Goal: Transaction & Acquisition: Book appointment/travel/reservation

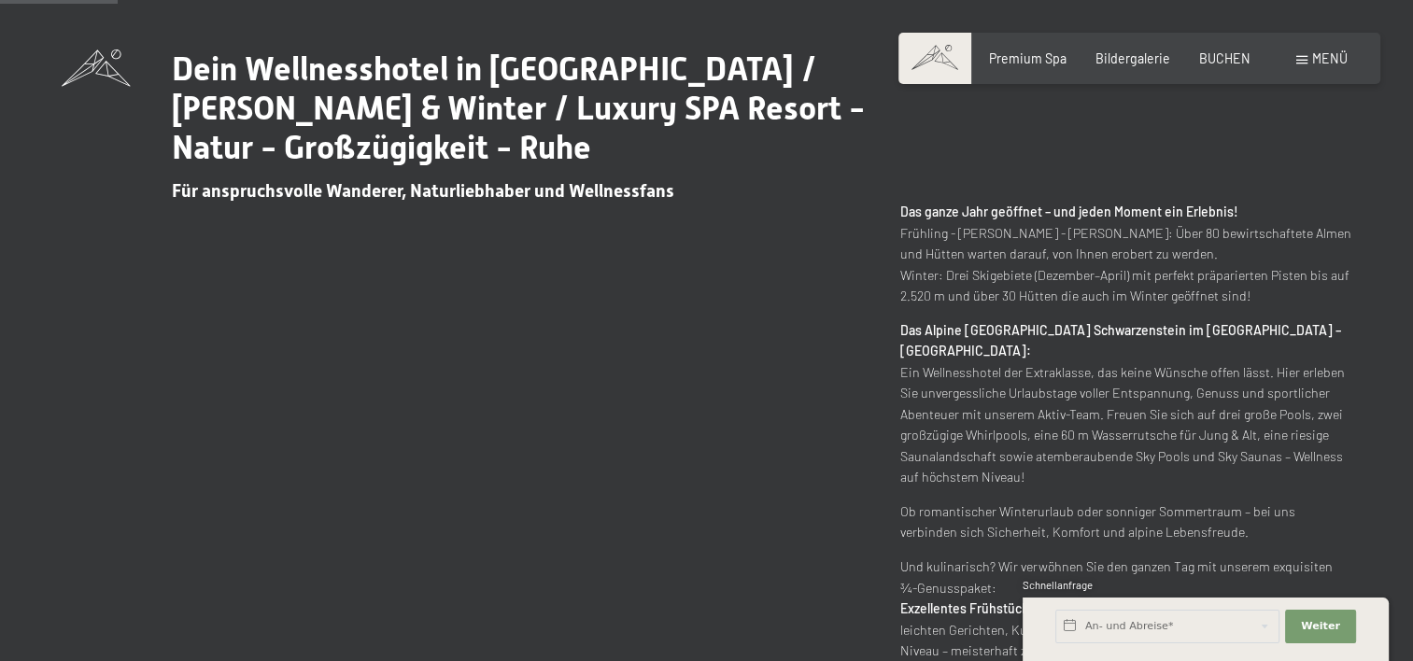
scroll to position [737, 0]
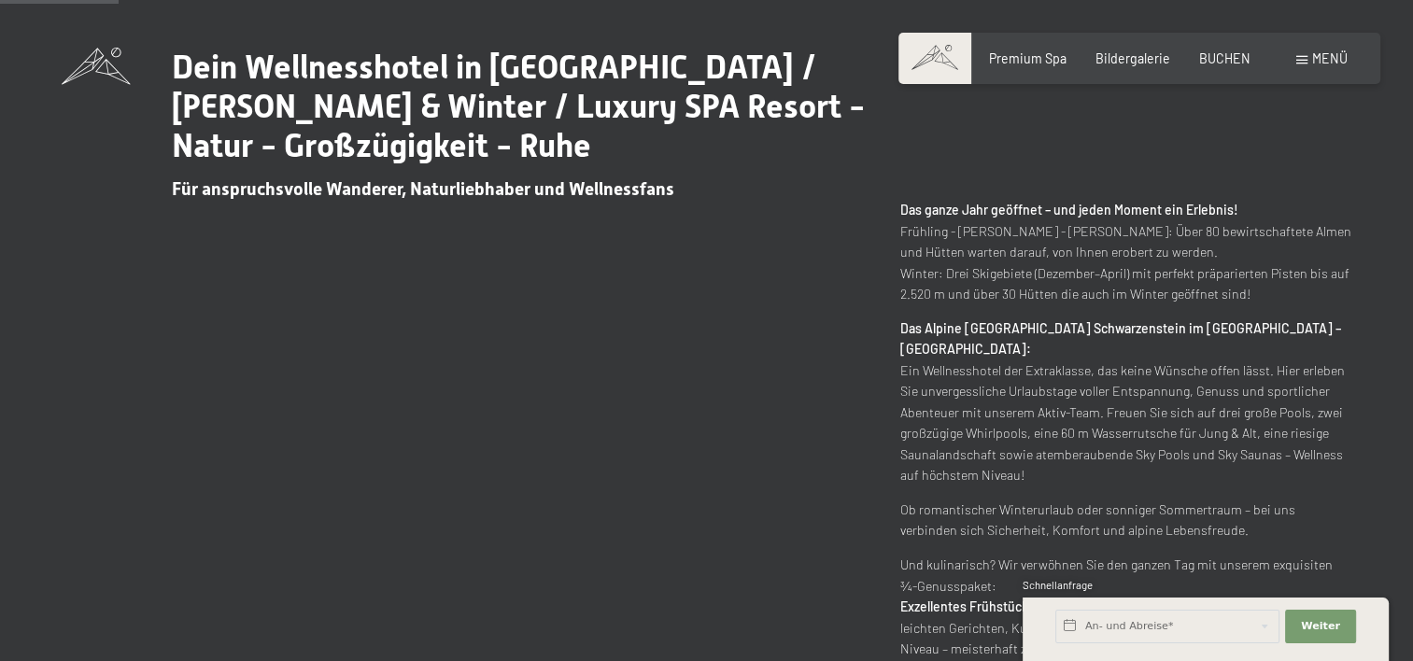
drag, startPoint x: 1338, startPoint y: 248, endPoint x: 1326, endPoint y: 262, distance: 18.7
click at [1326, 262] on p "Das ganze Jahr geöffnet – und jeden Moment ein Erlebnis! Frühling - Sommer - He…" at bounding box center [1125, 253] width 451 height 106
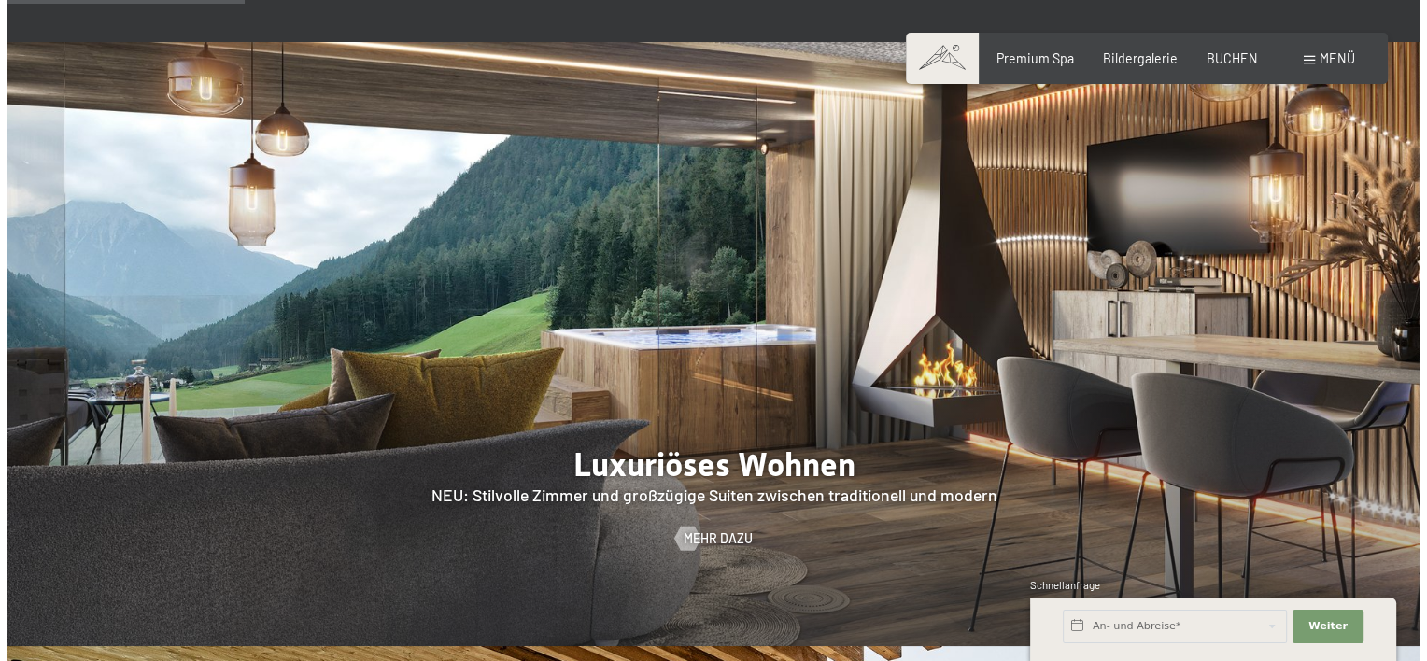
scroll to position [1482, 0]
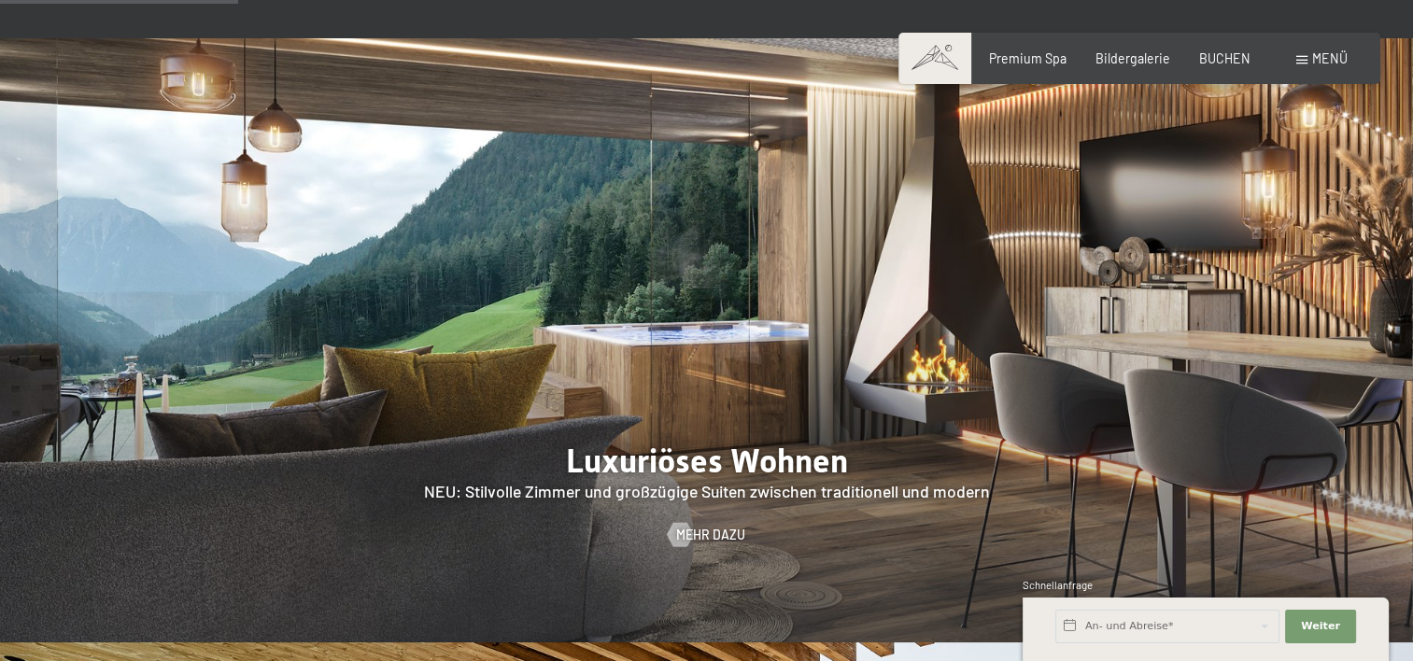
click at [1302, 52] on div "Menü" at bounding box center [1321, 59] width 51 height 19
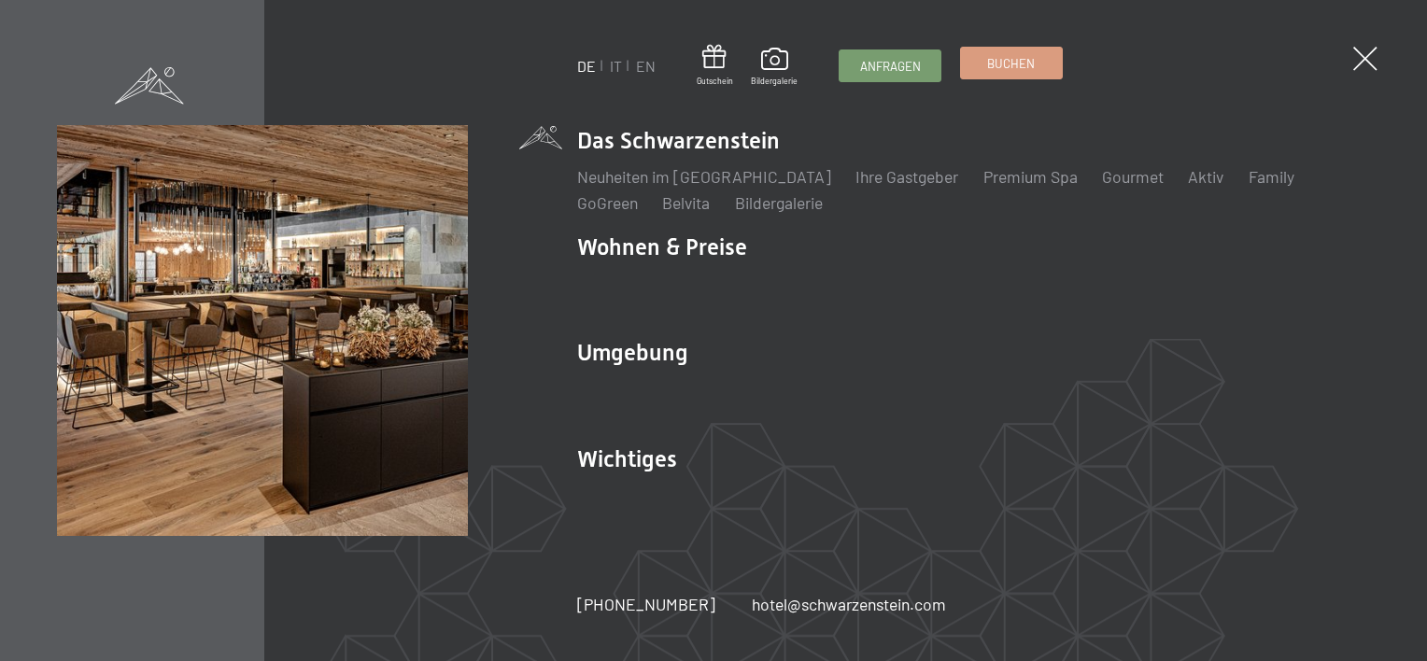
click at [990, 72] on link "Buchen" at bounding box center [1011, 63] width 101 height 31
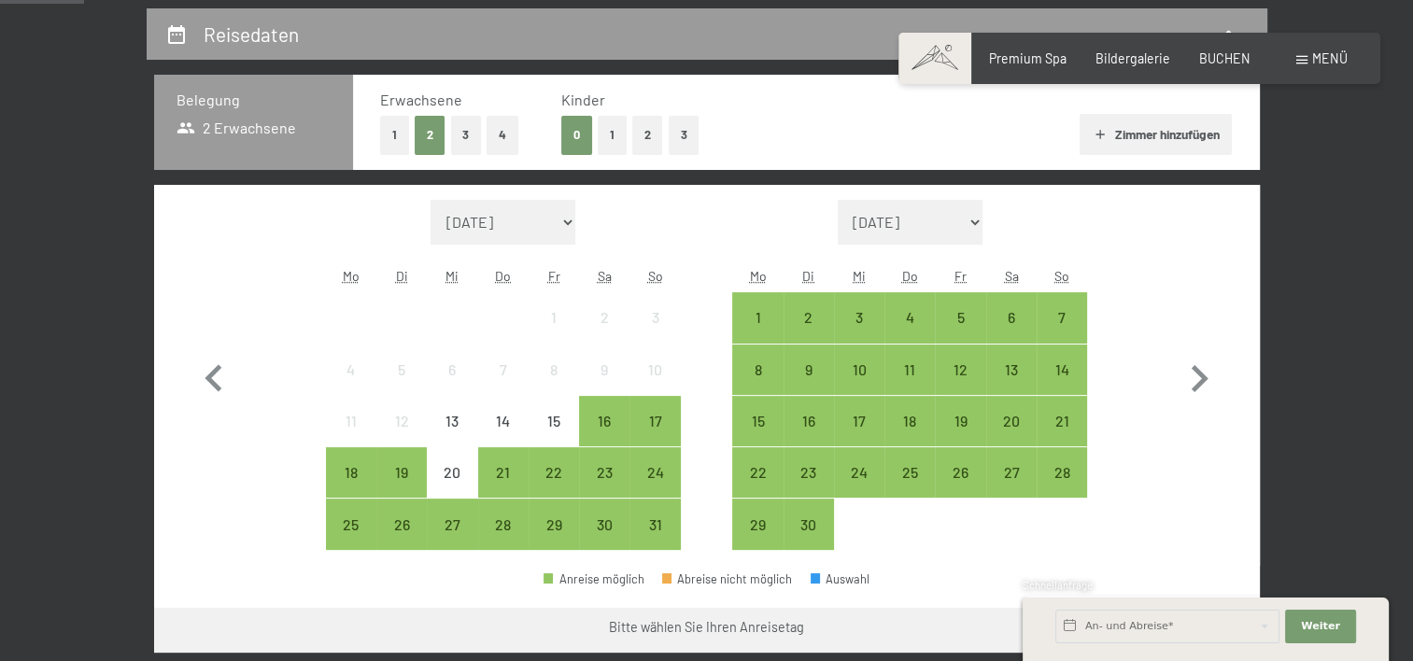
scroll to position [389, 0]
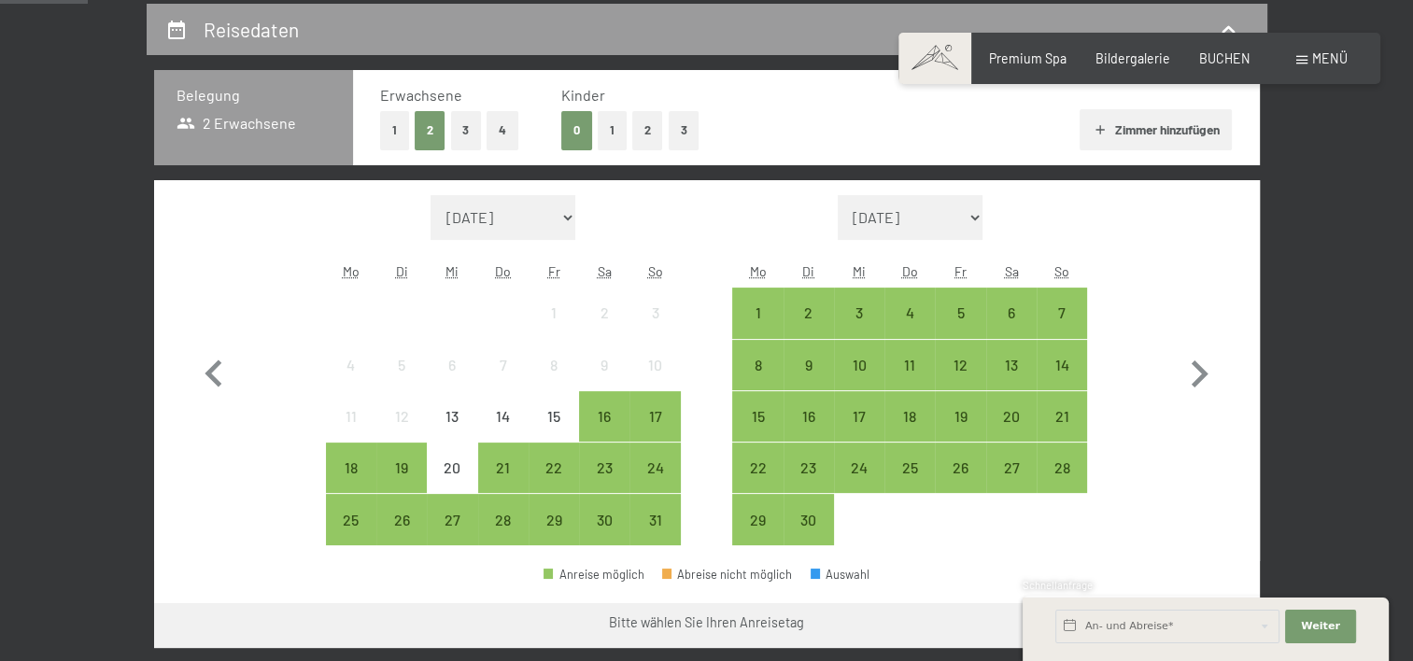
click at [617, 130] on button "1" at bounding box center [612, 130] width 29 height 38
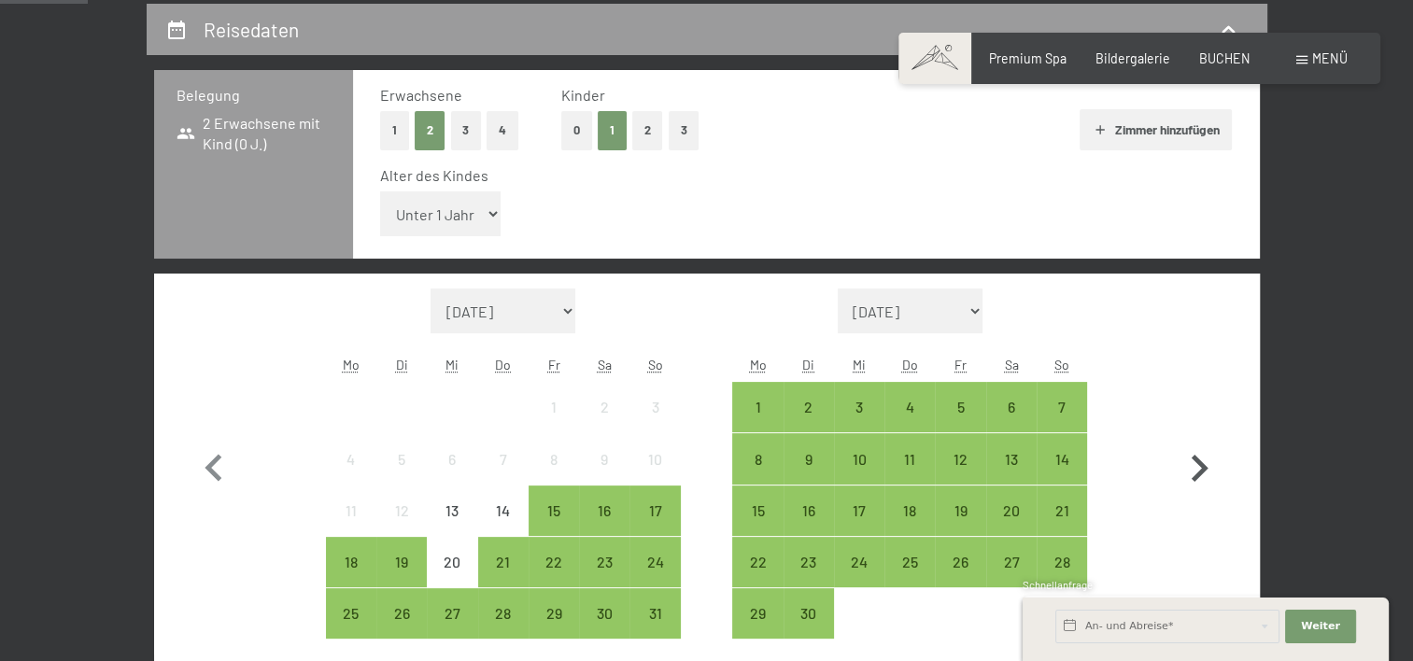
click at [1199, 465] on icon "button" at bounding box center [1199, 469] width 54 height 54
select select "2025-09-01"
select select "2025-10-01"
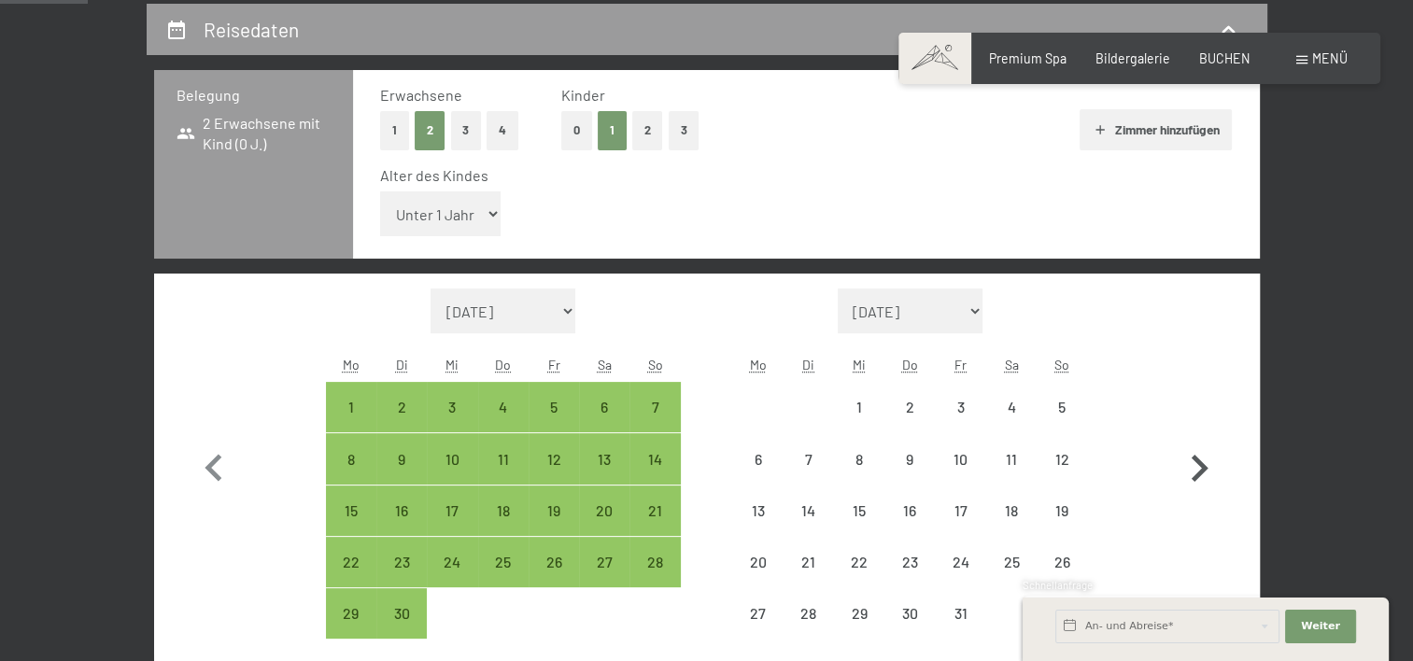
select select "2025-09-01"
select select "2025-10-01"
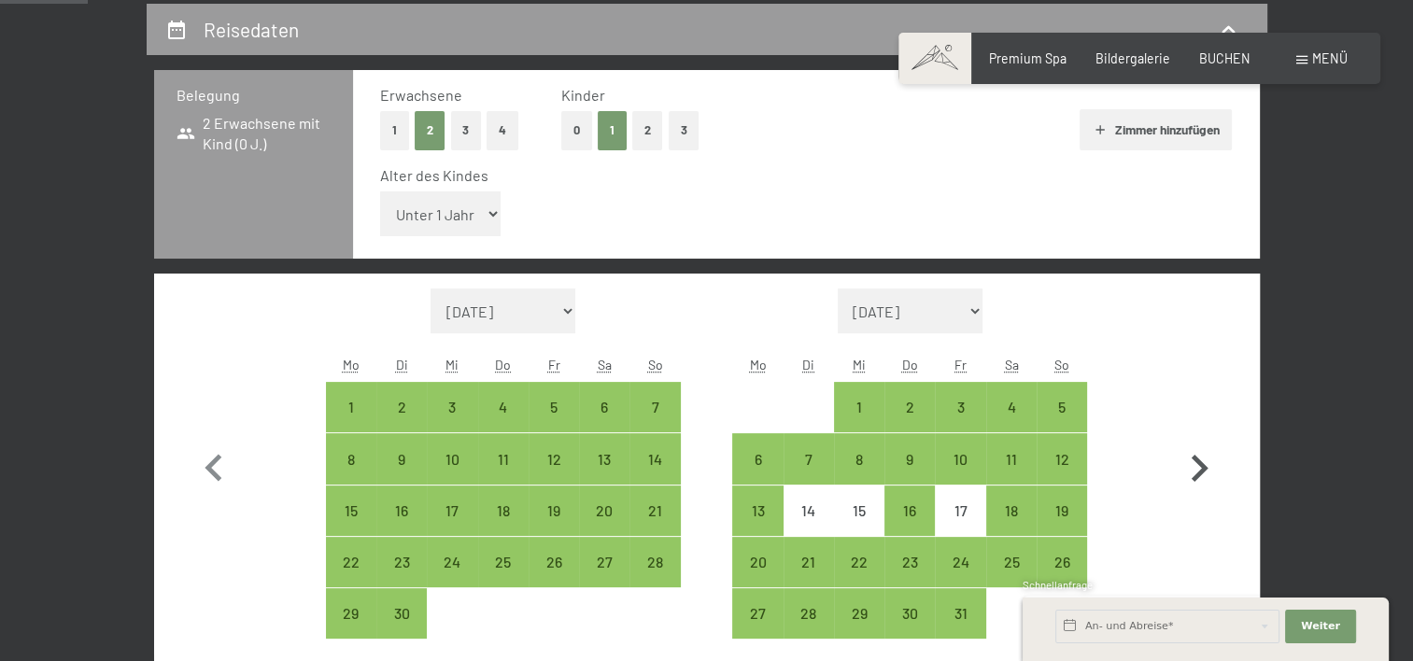
click at [1199, 465] on icon "button" at bounding box center [1199, 469] width 54 height 54
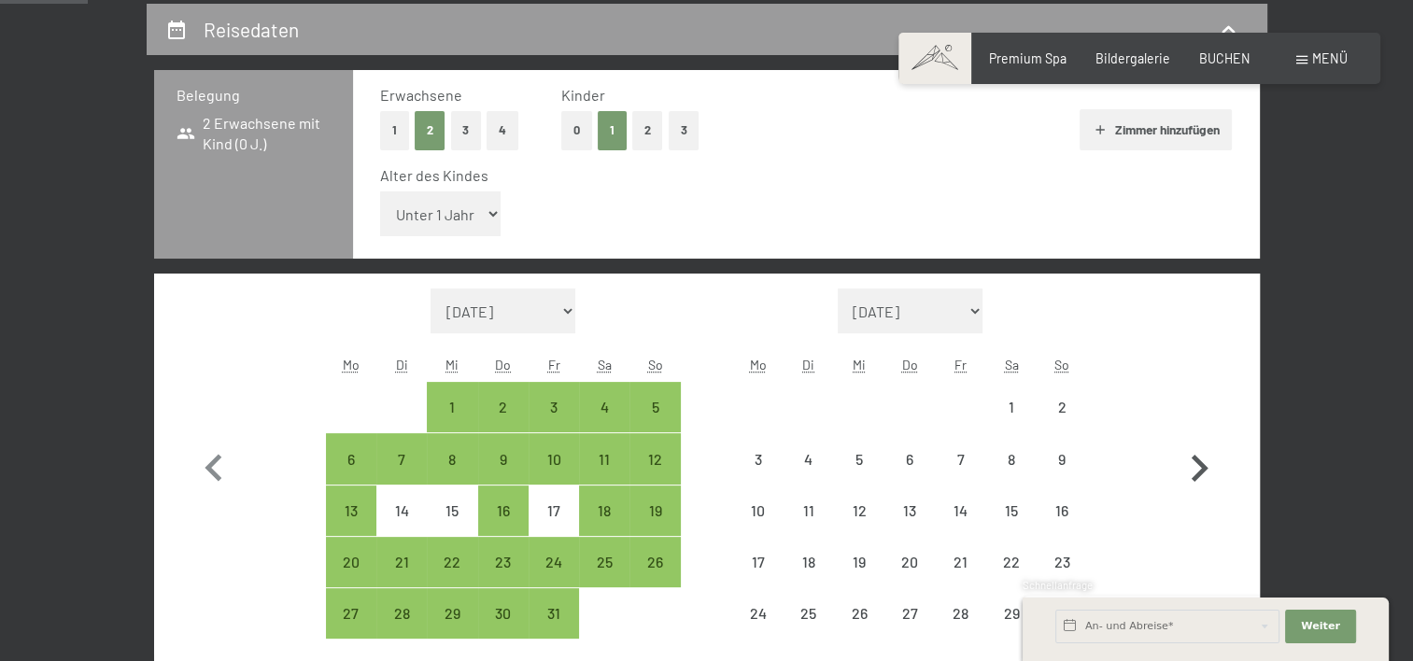
click at [1199, 465] on icon "button" at bounding box center [1199, 469] width 54 height 54
select select "2025-11-01"
select select "2025-12-01"
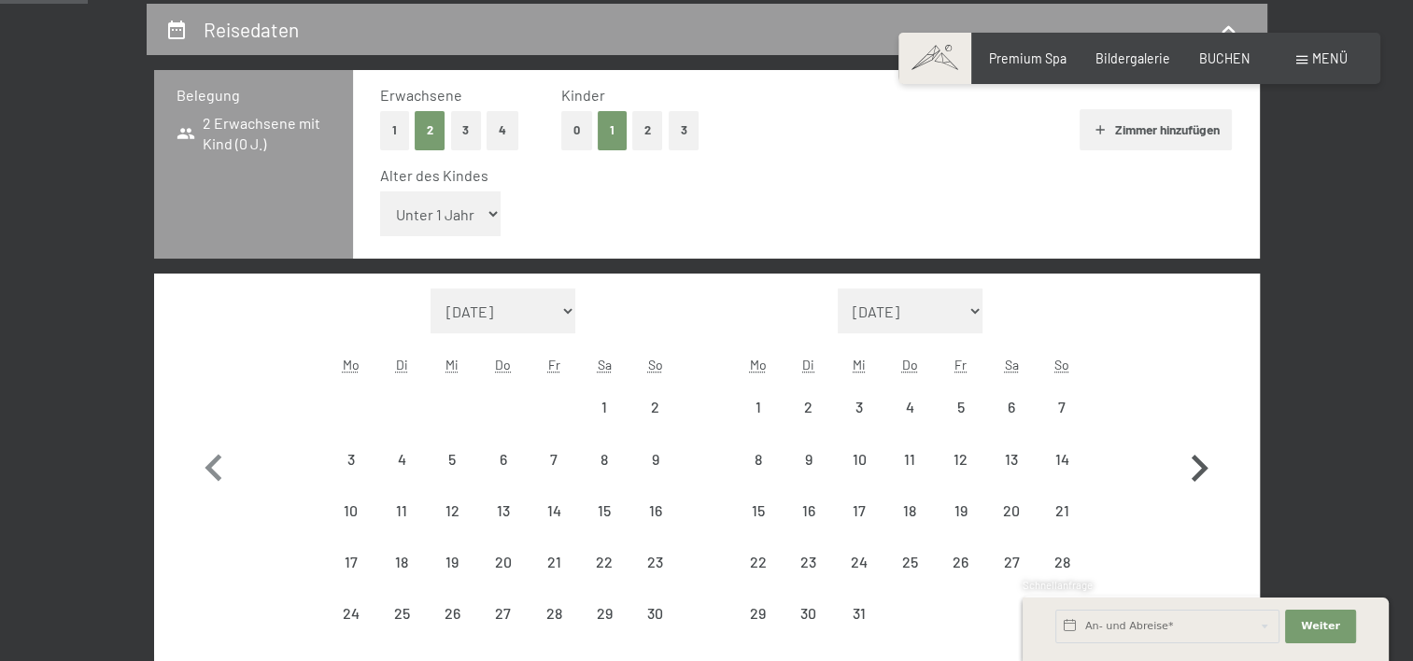
click at [1199, 465] on icon "button" at bounding box center [1199, 469] width 54 height 54
select select "2025-12-01"
select select "2026-01-01"
click at [1199, 465] on icon "button" at bounding box center [1199, 469] width 54 height 54
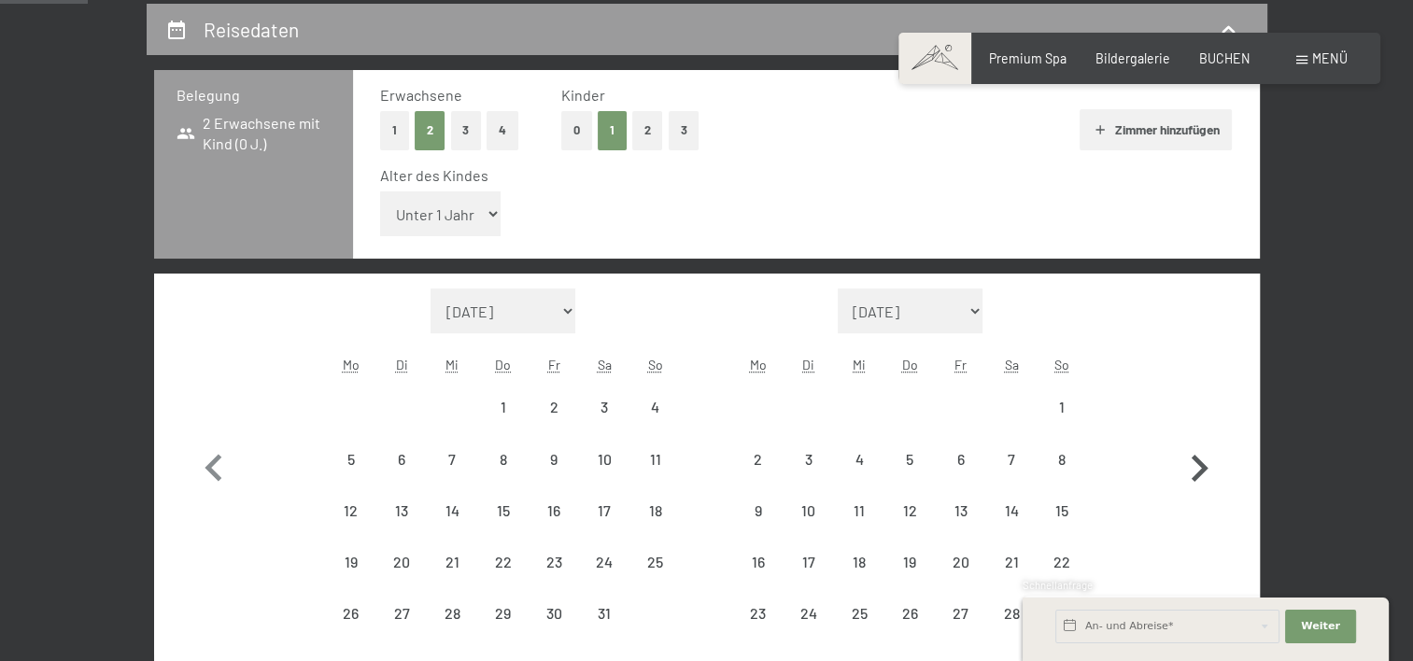
select select "2026-02-01"
select select "2026-03-01"
click at [1199, 467] on icon "button" at bounding box center [1199, 494] width 54 height 54
select select "2026-03-01"
select select "2026-04-01"
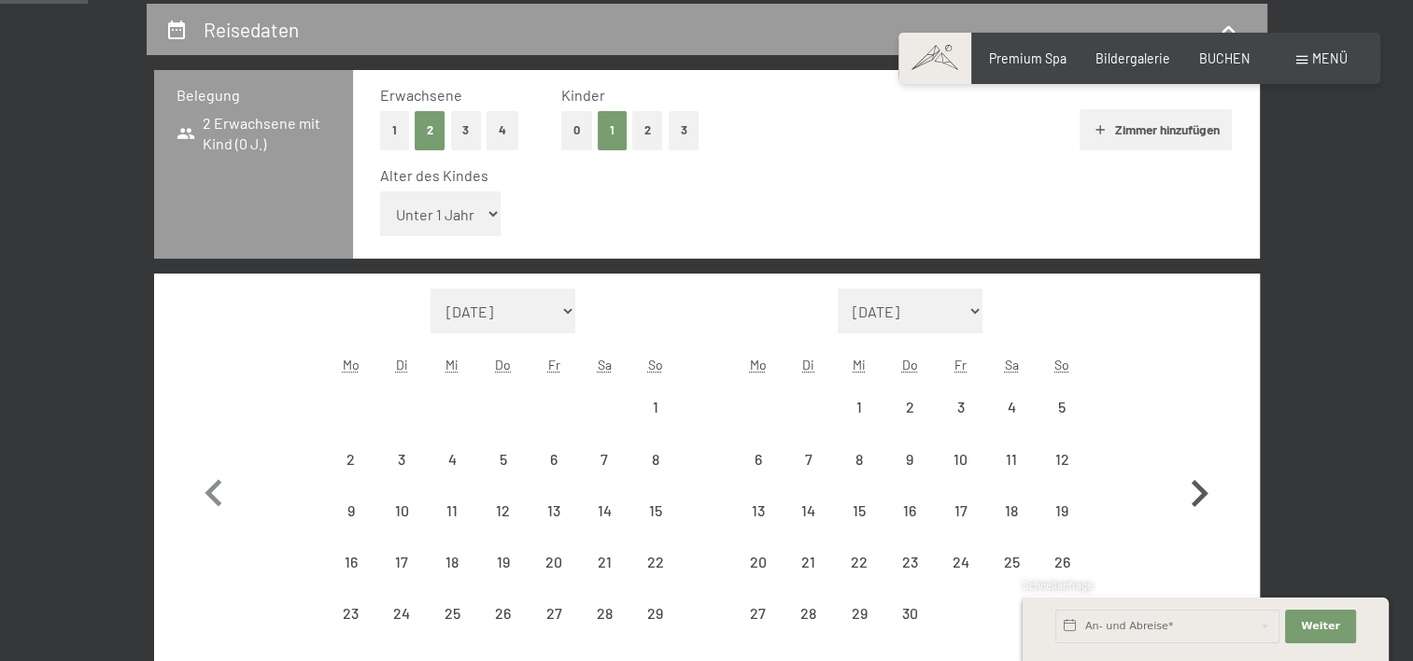
click at [1199, 467] on icon "button" at bounding box center [1199, 494] width 54 height 54
click at [1199, 465] on icon "button" at bounding box center [1199, 469] width 54 height 54
select select "2026-06-01"
select select "2026-07-01"
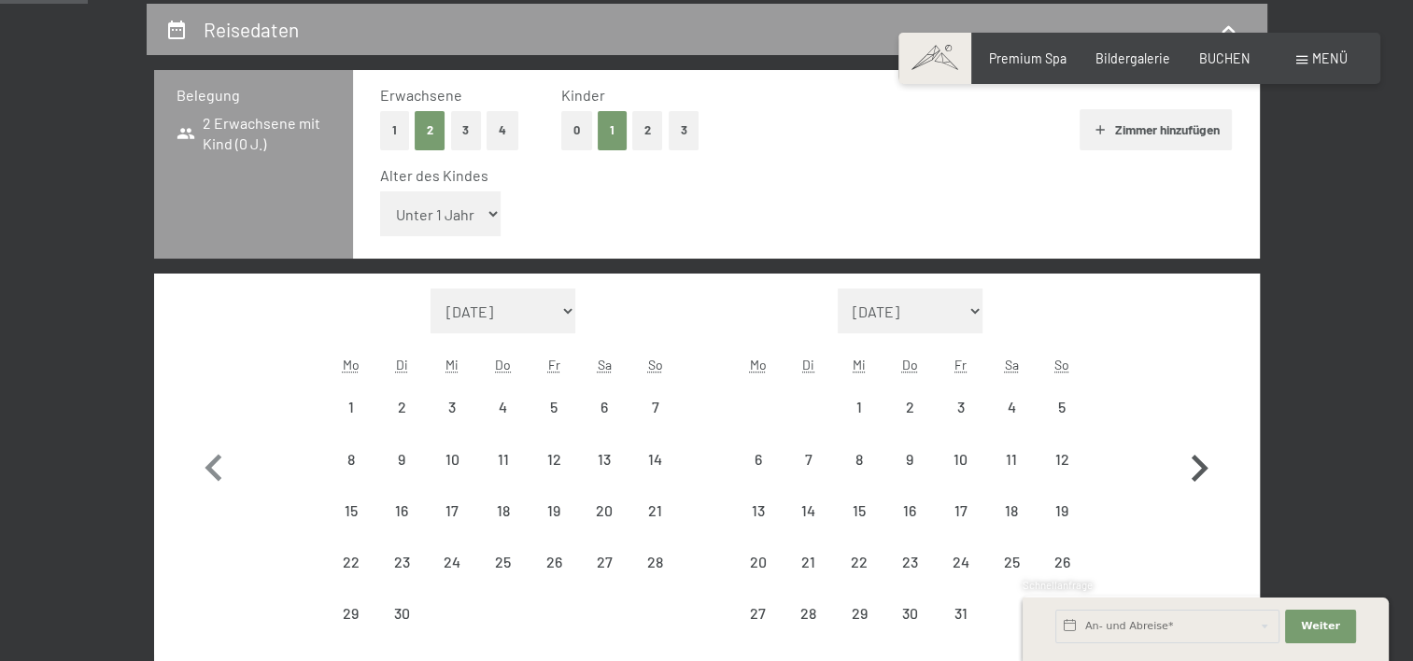
select select "2026-06-01"
select select "2026-07-01"
click at [1199, 465] on icon "button" at bounding box center [1199, 469] width 54 height 54
select select "2026-07-01"
select select "2026-08-01"
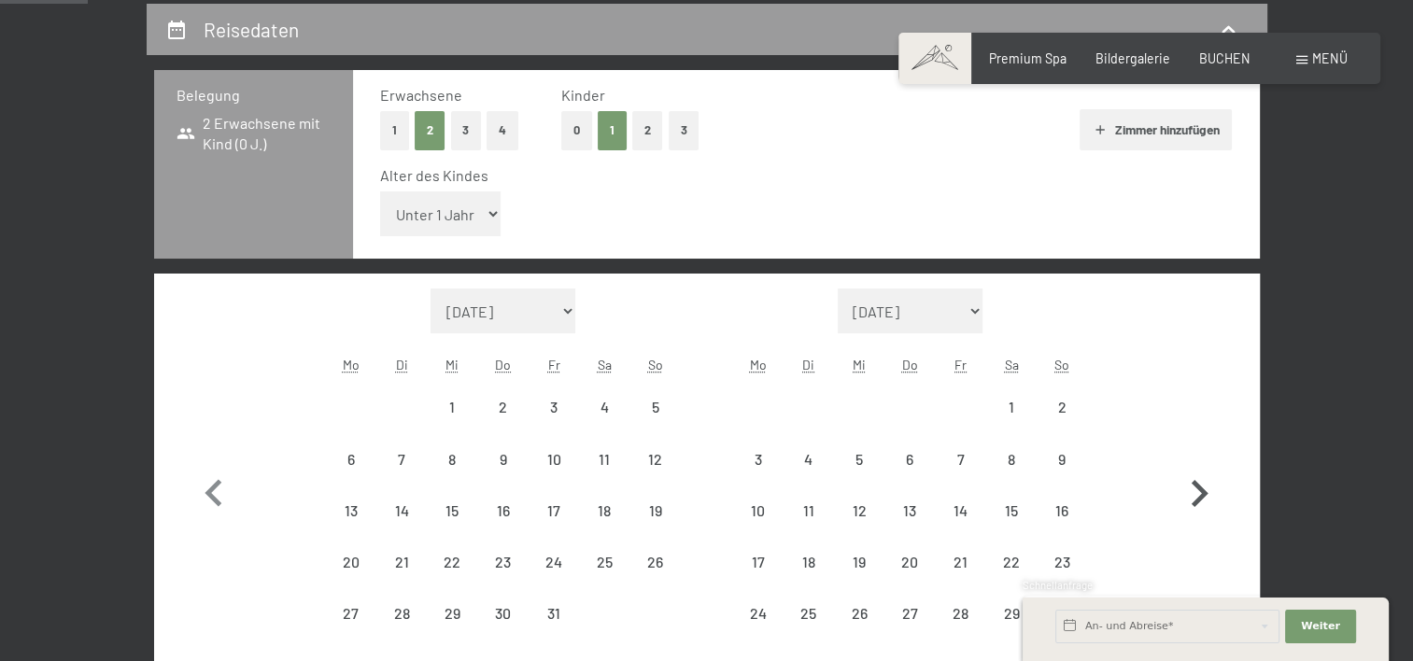
select select "2026-07-01"
select select "2026-08-01"
click at [1199, 467] on icon "button" at bounding box center [1199, 494] width 54 height 54
select select "2026-08-01"
select select "2026-09-01"
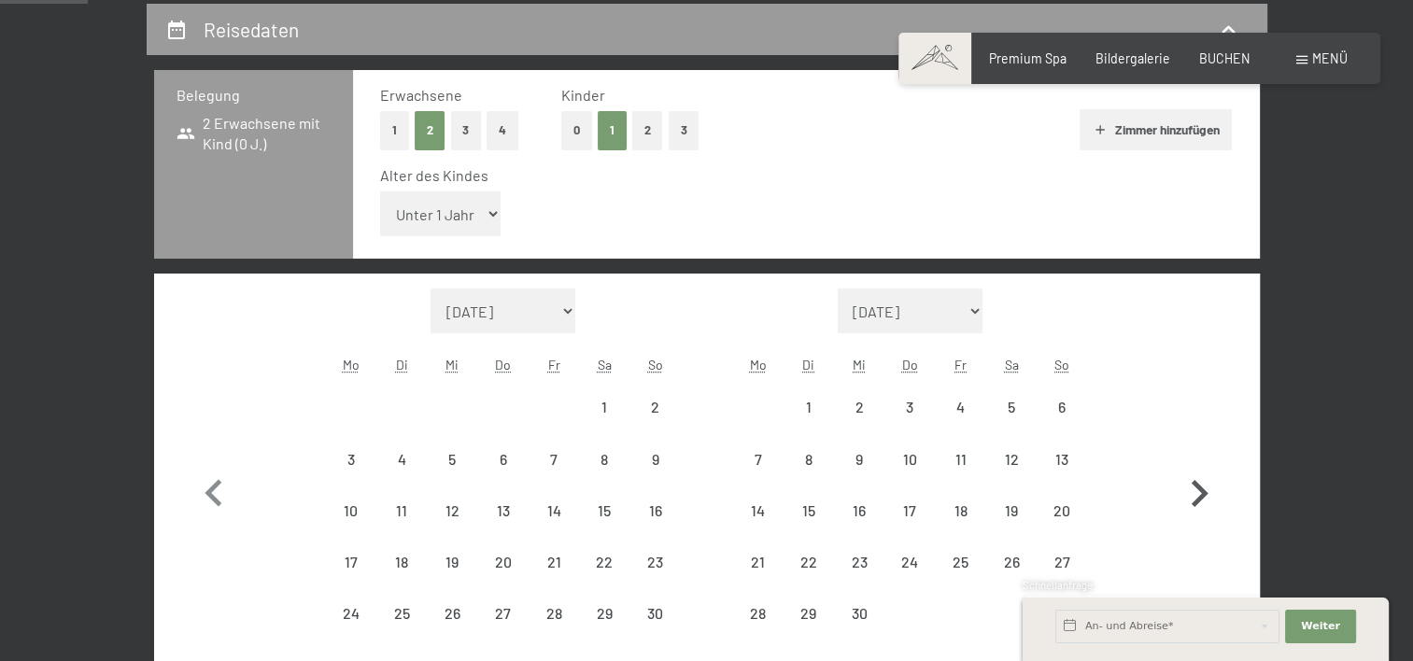
select select "2026-08-01"
select select "2026-09-01"
select select "2026-08-01"
select select "2026-09-01"
click at [1199, 467] on icon "button" at bounding box center [1199, 494] width 54 height 54
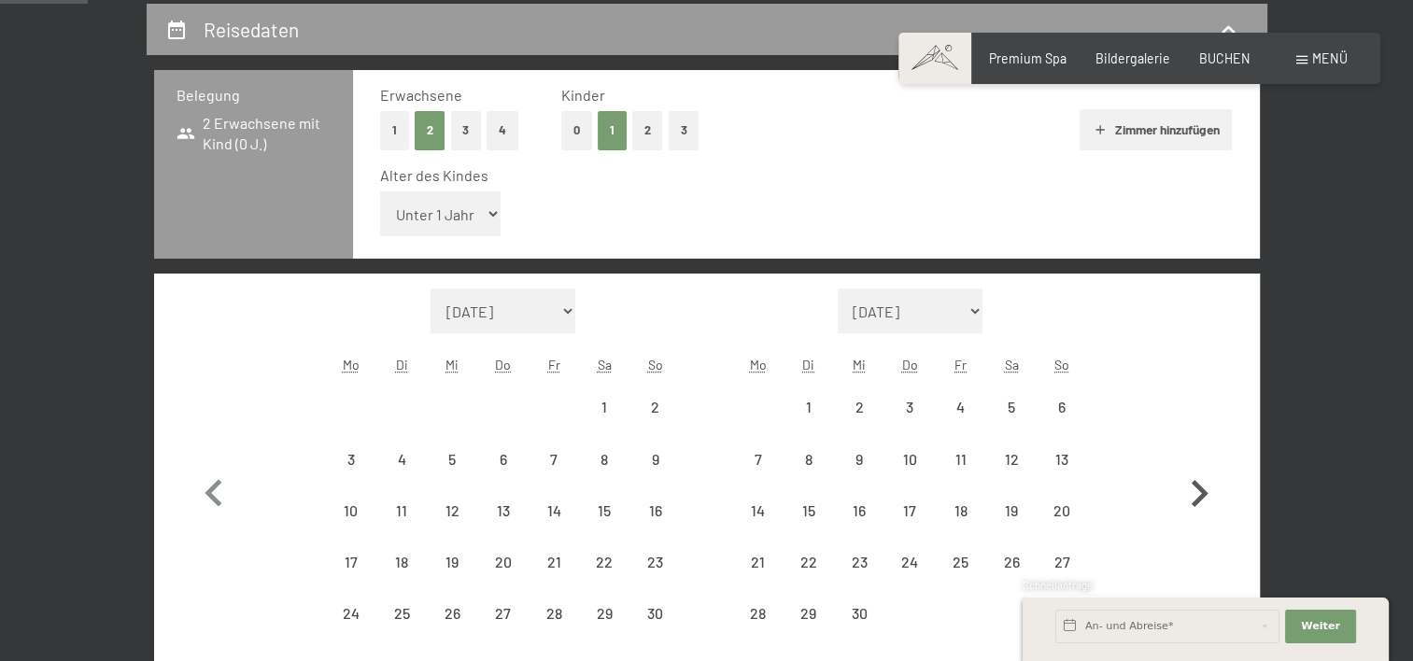
select select "2026-09-01"
select select "2026-10-01"
select select "2026-09-01"
select select "2026-10-01"
click at [334, 602] on div "28" at bounding box center [351, 613] width 47 height 47
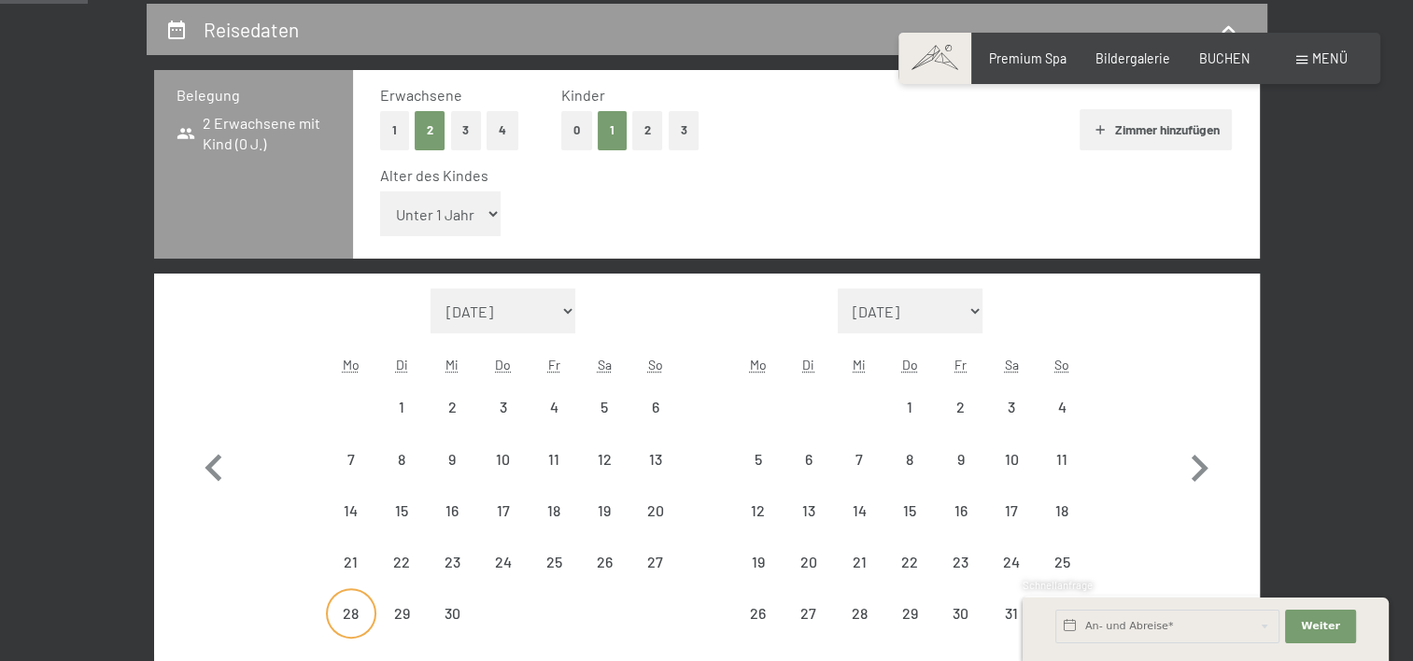
select select "2026-09-01"
select select "2026-10-01"
click at [956, 403] on div "2" at bounding box center [960, 423] width 47 height 47
select select "2026-09-01"
select select "2026-10-01"
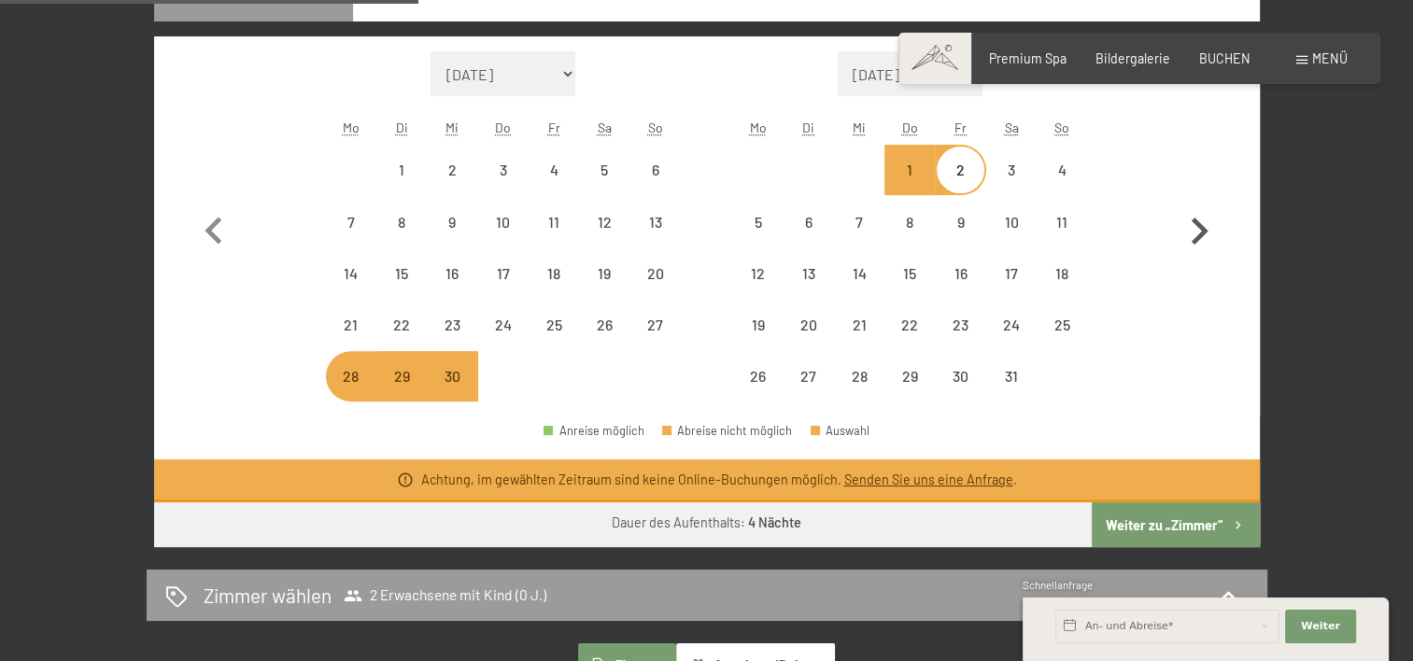
scroll to position [628, 0]
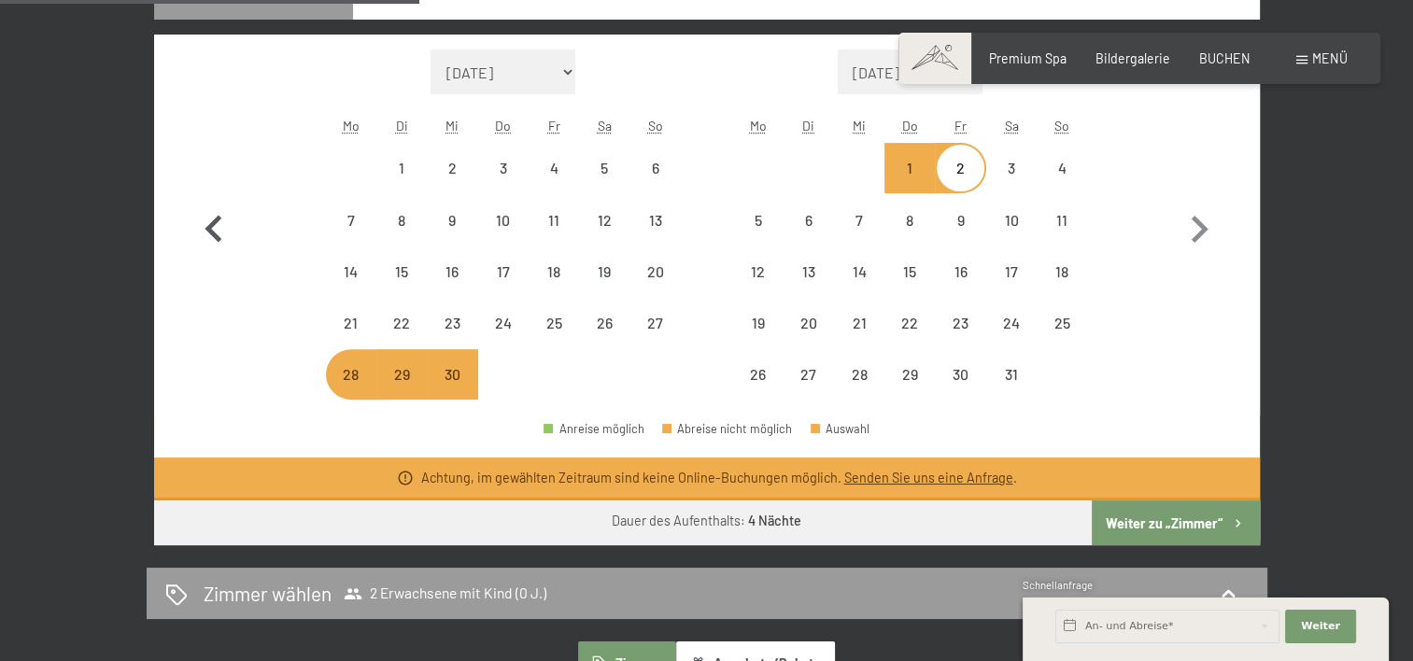
click at [216, 220] on icon "button" at bounding box center [213, 228] width 17 height 27
select select "2026-08-01"
select select "2026-09-01"
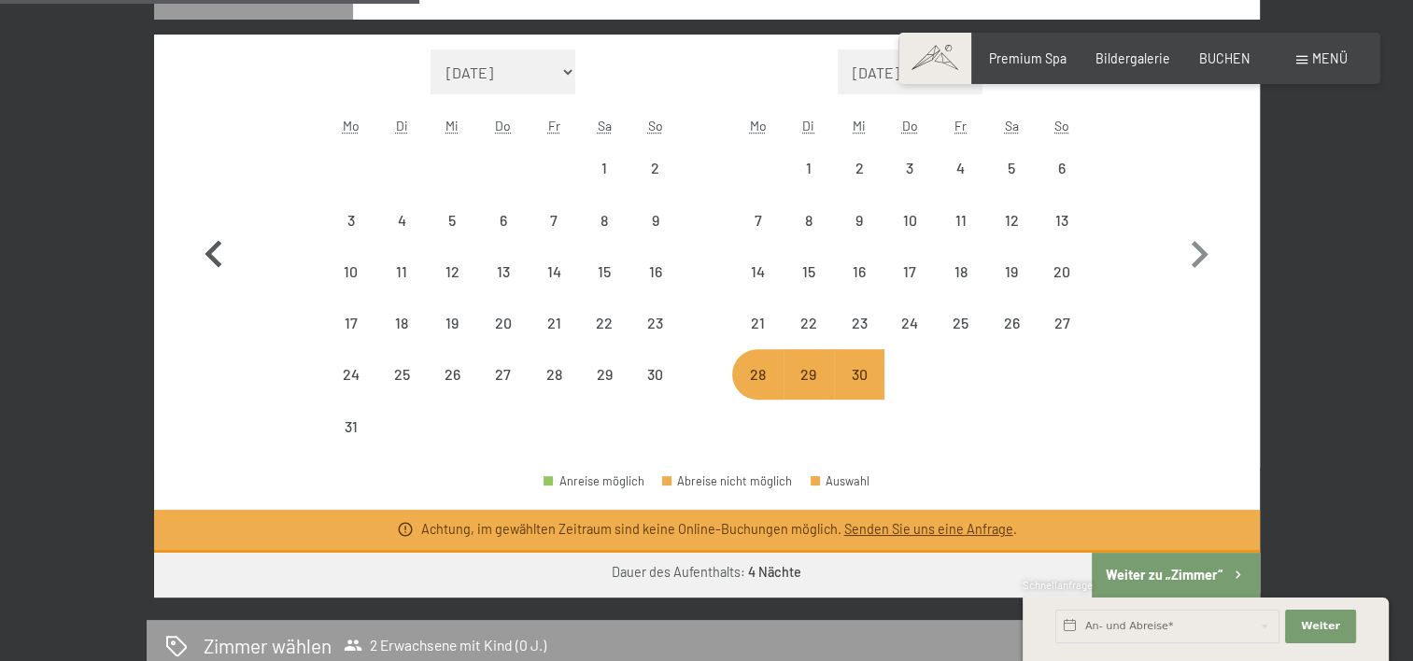
click at [216, 220] on button "button" at bounding box center [214, 251] width 54 height 403
select select "2026-07-01"
select select "2026-08-01"
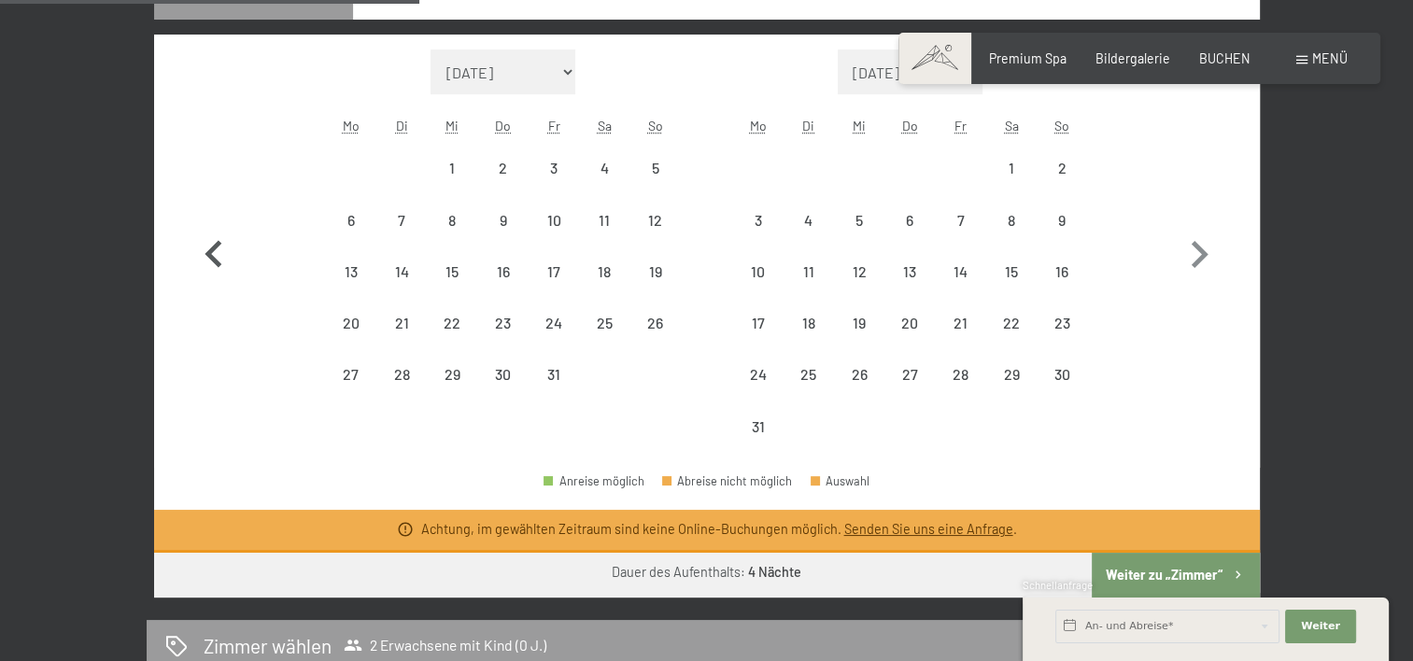
click at [216, 220] on button "button" at bounding box center [214, 251] width 54 height 403
select select "2026-06-01"
select select "2026-07-01"
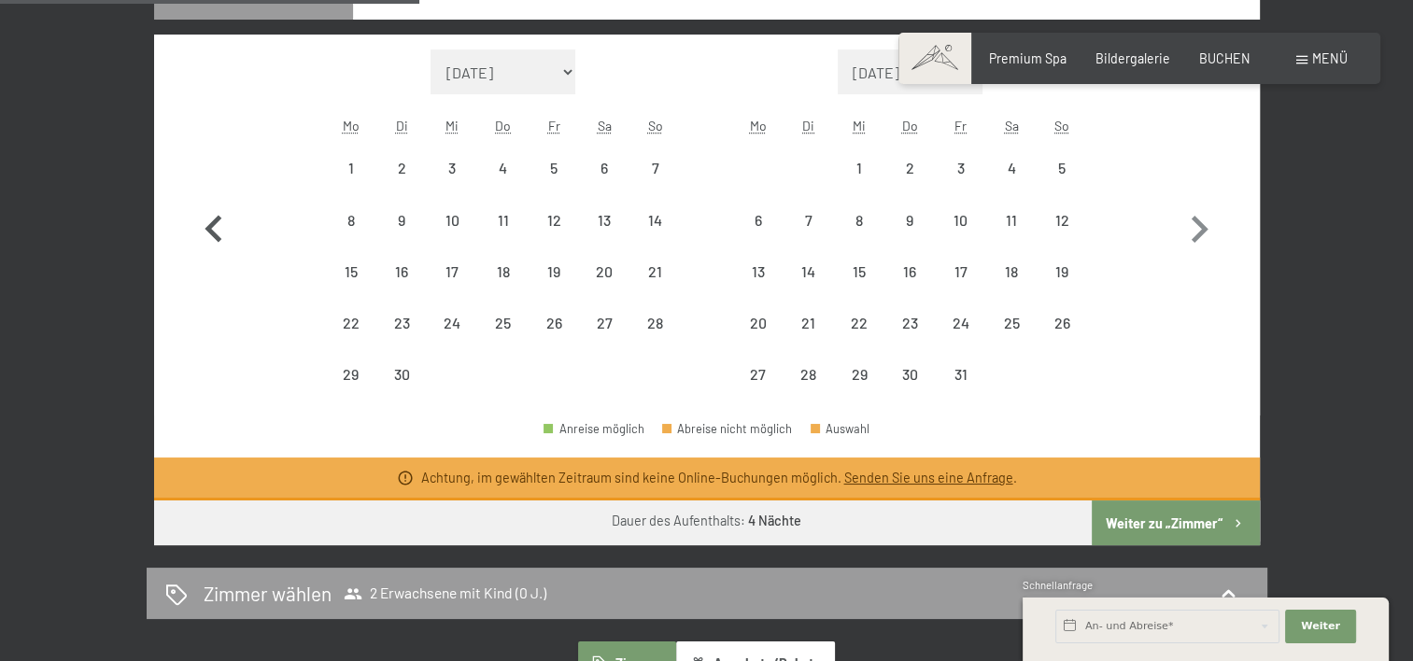
click at [216, 220] on icon "button" at bounding box center [213, 228] width 17 height 27
select select "2026-04-01"
select select "2026-05-01"
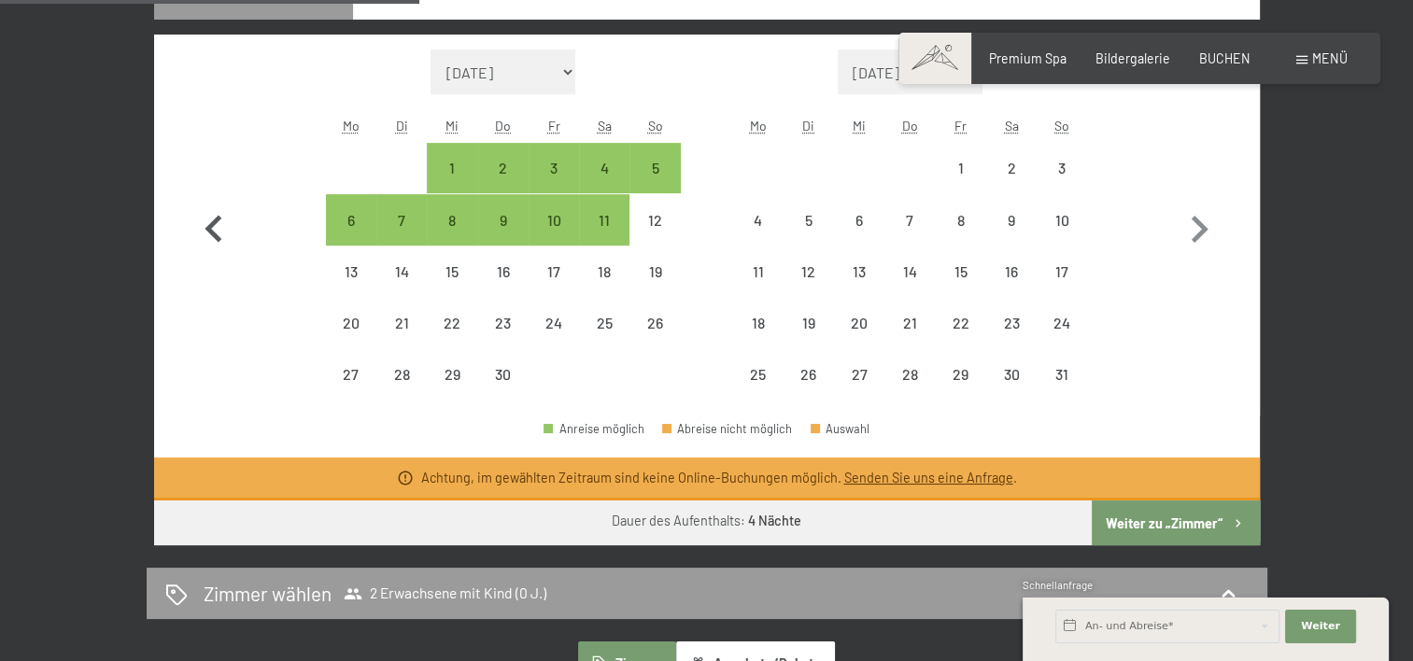
click at [216, 220] on icon "button" at bounding box center [213, 228] width 17 height 27
select select "2026-03-01"
select select "2026-04-01"
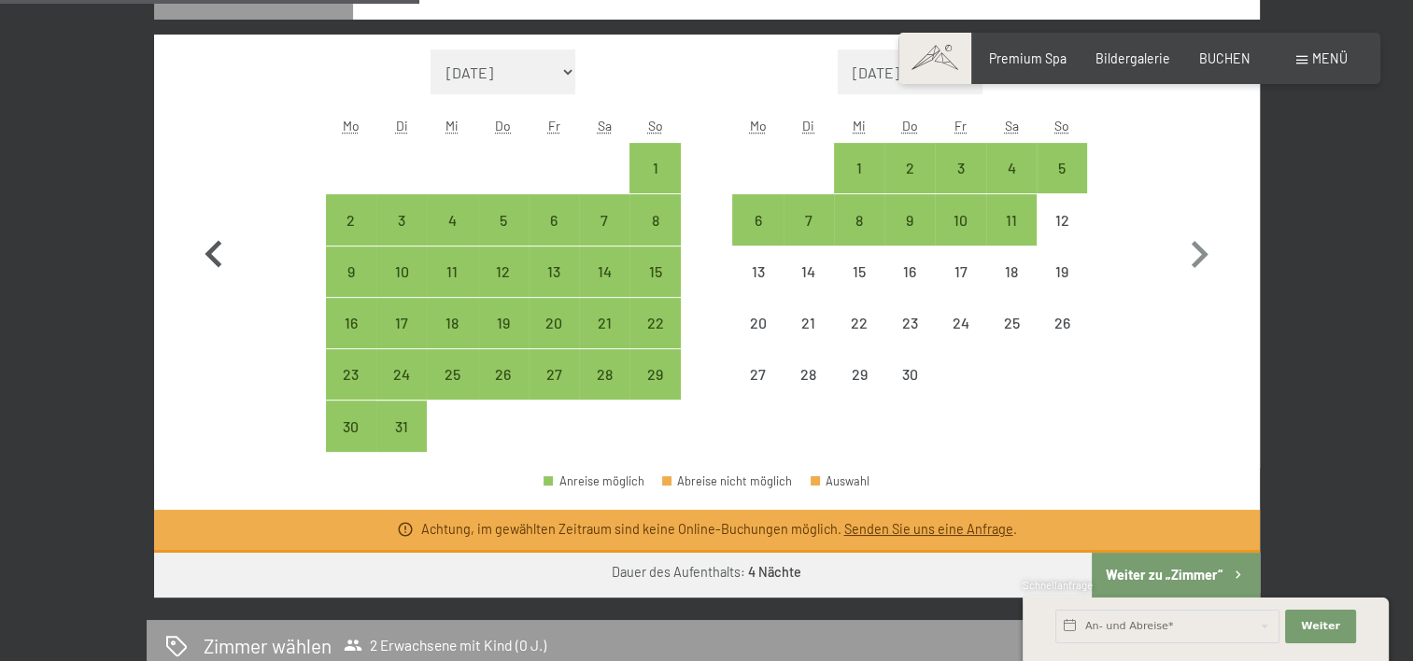
click at [216, 220] on button "button" at bounding box center [214, 251] width 54 height 403
select select "2026-02-01"
select select "2026-03-01"
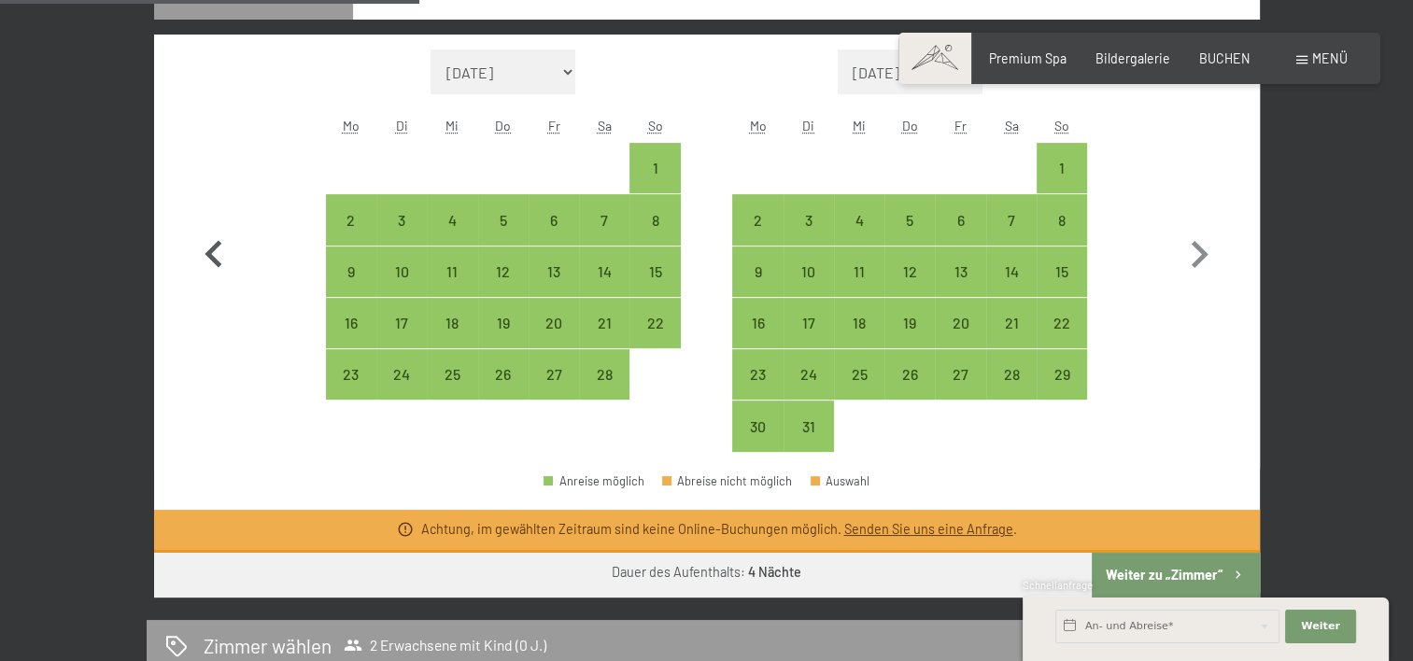
click at [216, 220] on button "button" at bounding box center [214, 251] width 54 height 403
select select "2026-01-01"
select select "2026-02-01"
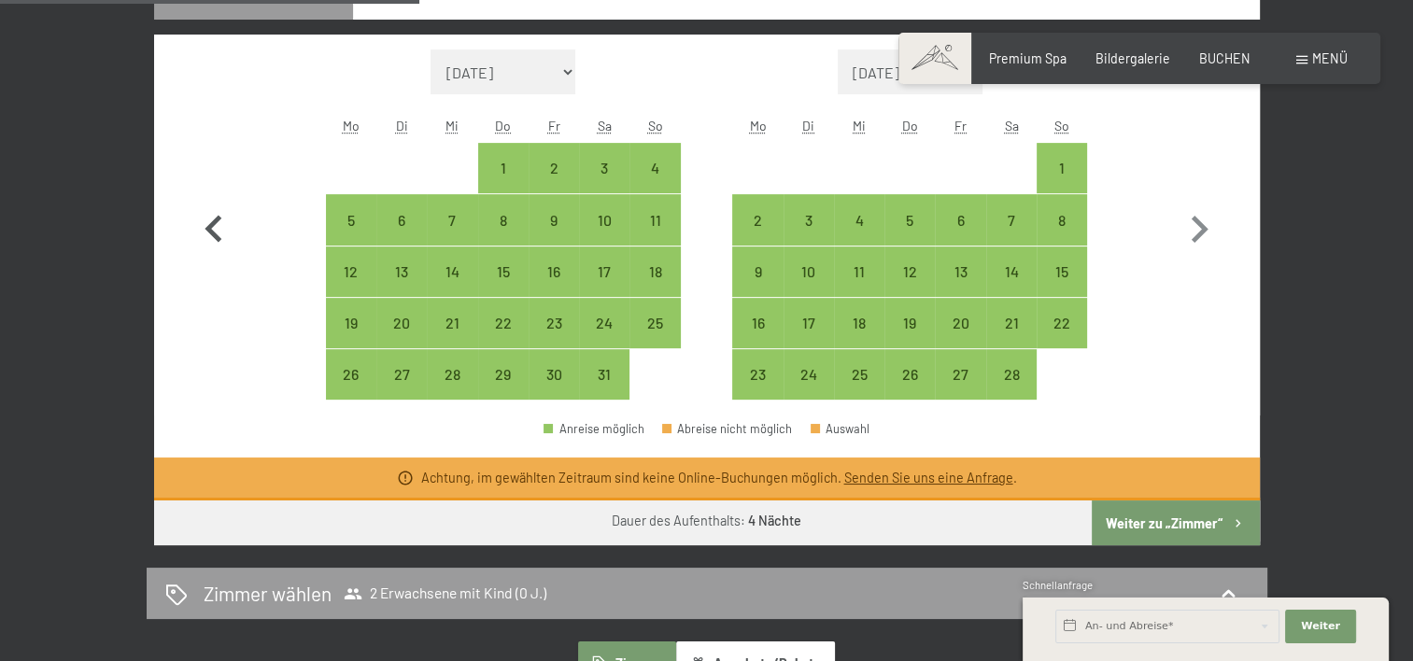
click at [216, 220] on icon "button" at bounding box center [213, 228] width 17 height 27
select select "2025-12-01"
select select "2026-01-01"
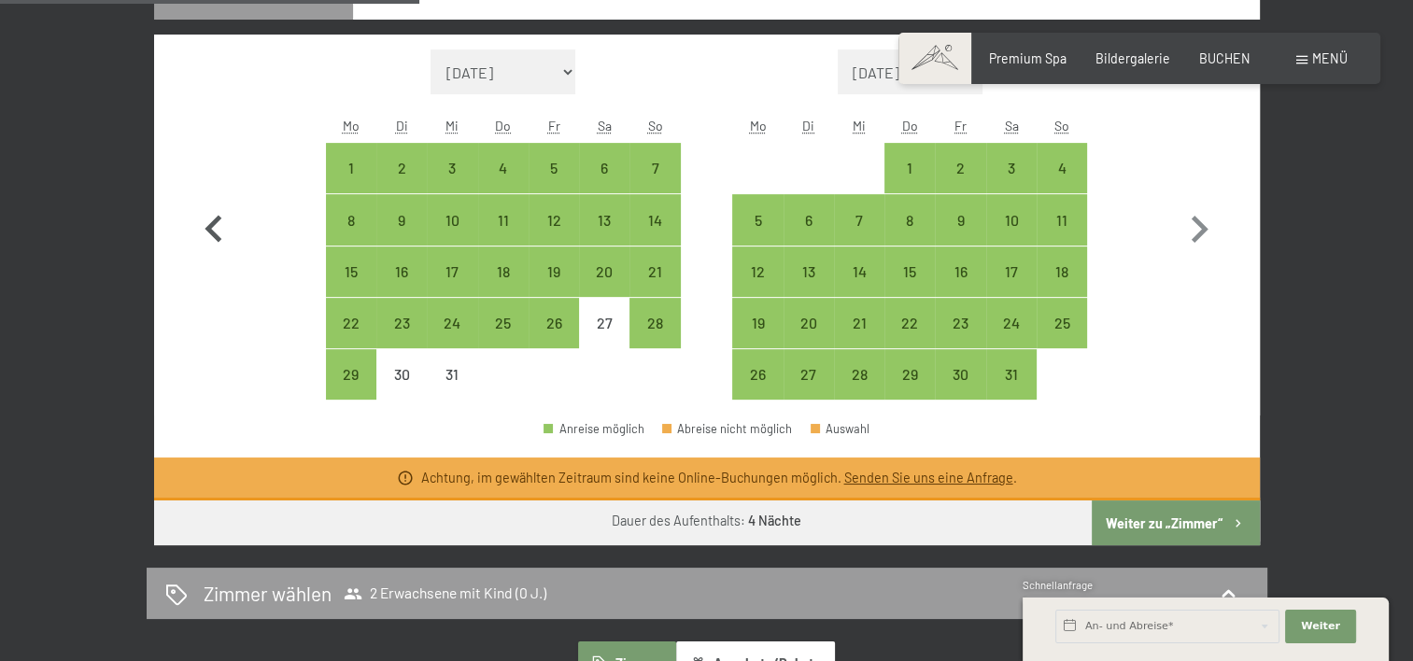
click at [216, 220] on icon "button" at bounding box center [213, 228] width 17 height 27
select select "2025-11-01"
select select "2025-12-01"
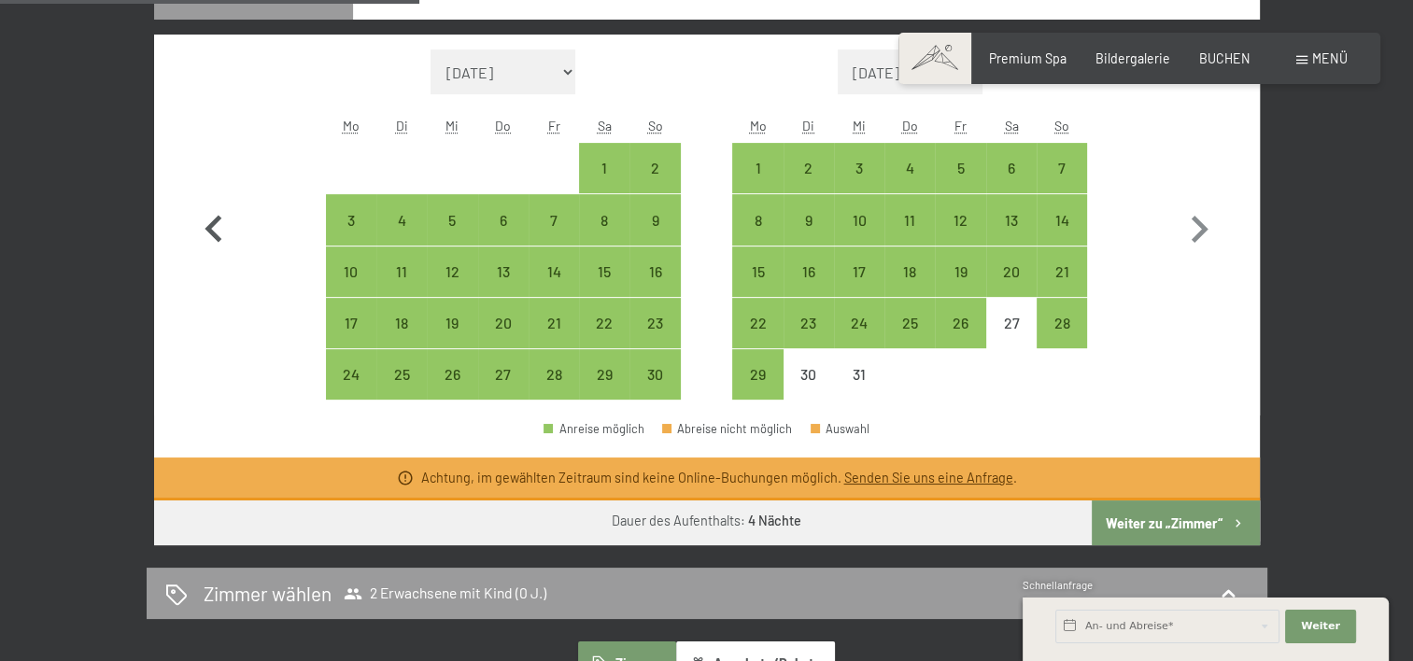
click at [216, 220] on icon "button" at bounding box center [213, 228] width 17 height 27
select select "2025-10-01"
select select "2025-11-01"
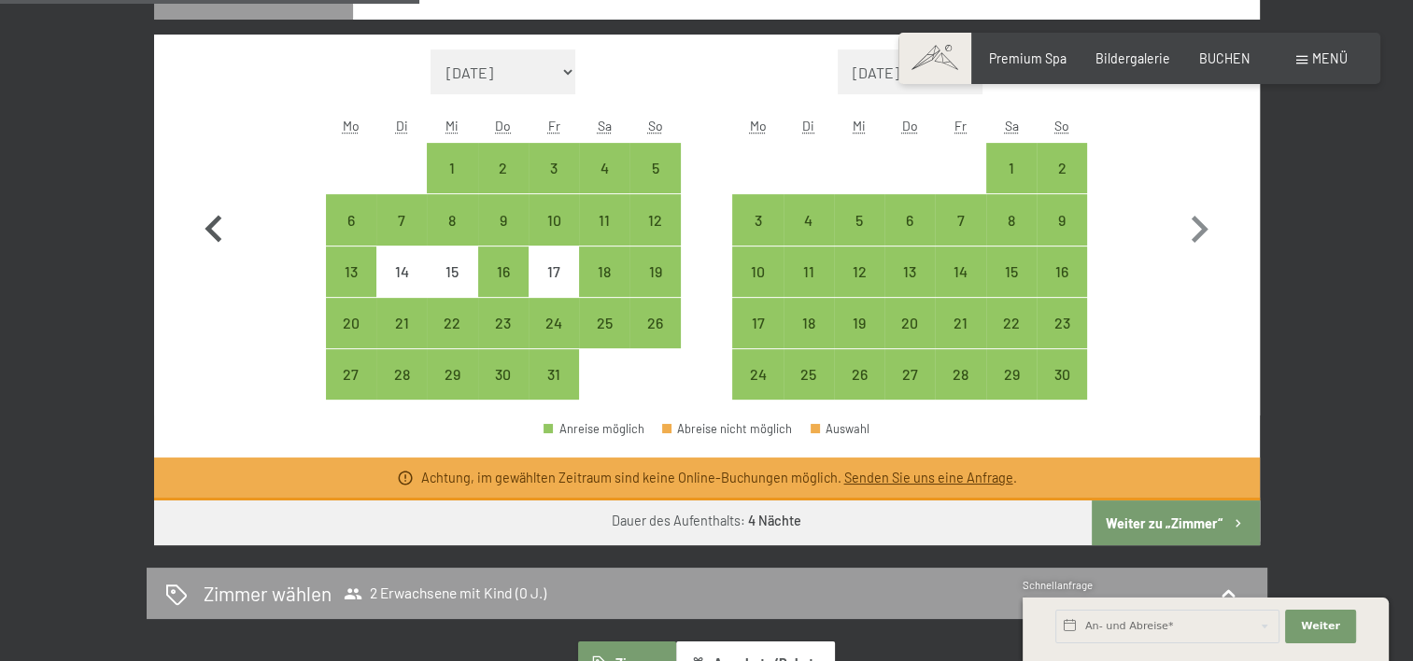
click at [216, 220] on icon "button" at bounding box center [213, 228] width 17 height 27
select select "2025-09-01"
select select "2025-10-01"
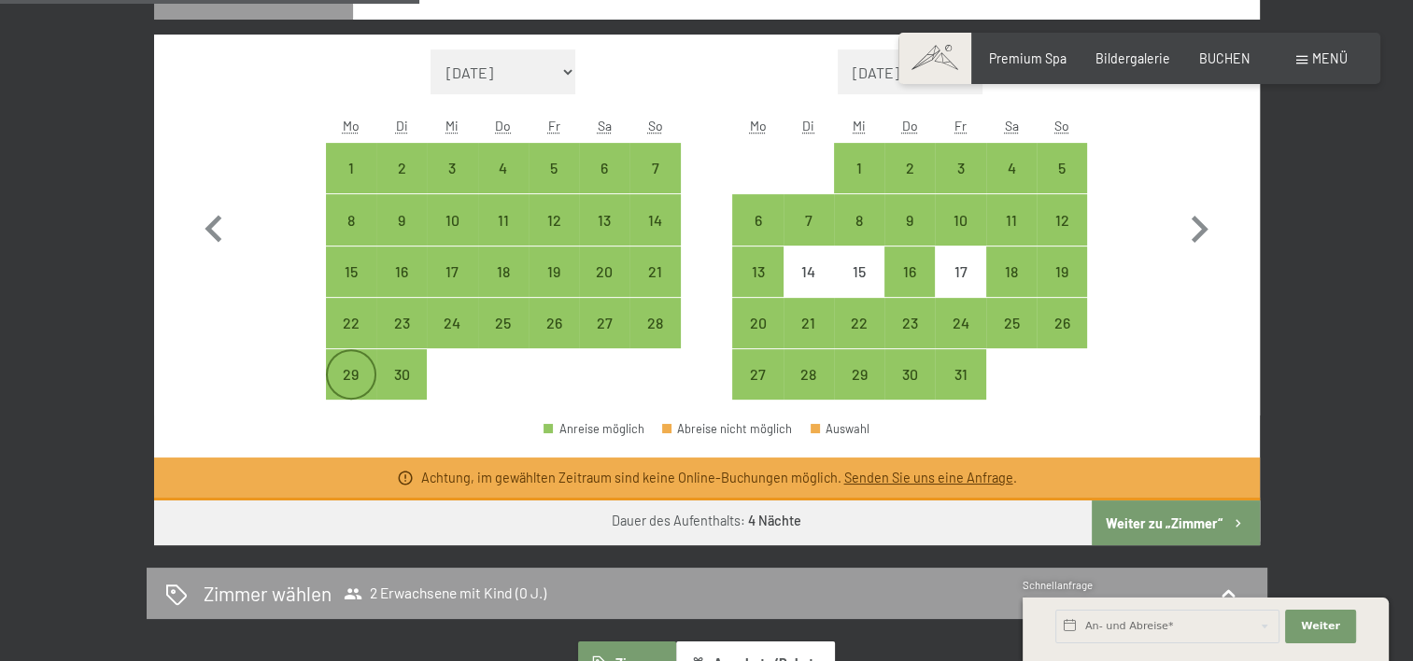
click at [363, 389] on div "29" at bounding box center [351, 390] width 47 height 47
select select "2025-09-01"
select select "2025-10-01"
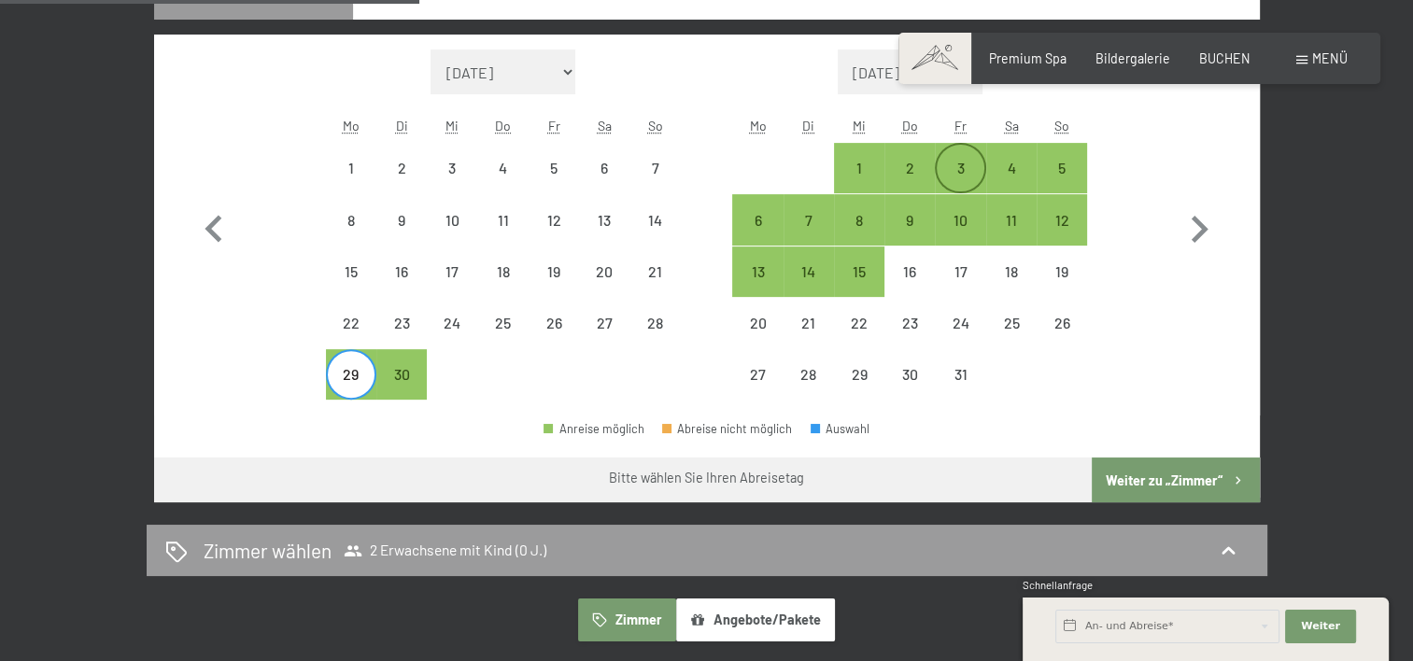
click at [967, 164] on div "3" at bounding box center [960, 184] width 47 height 47
select select "2025-09-01"
select select "2025-10-01"
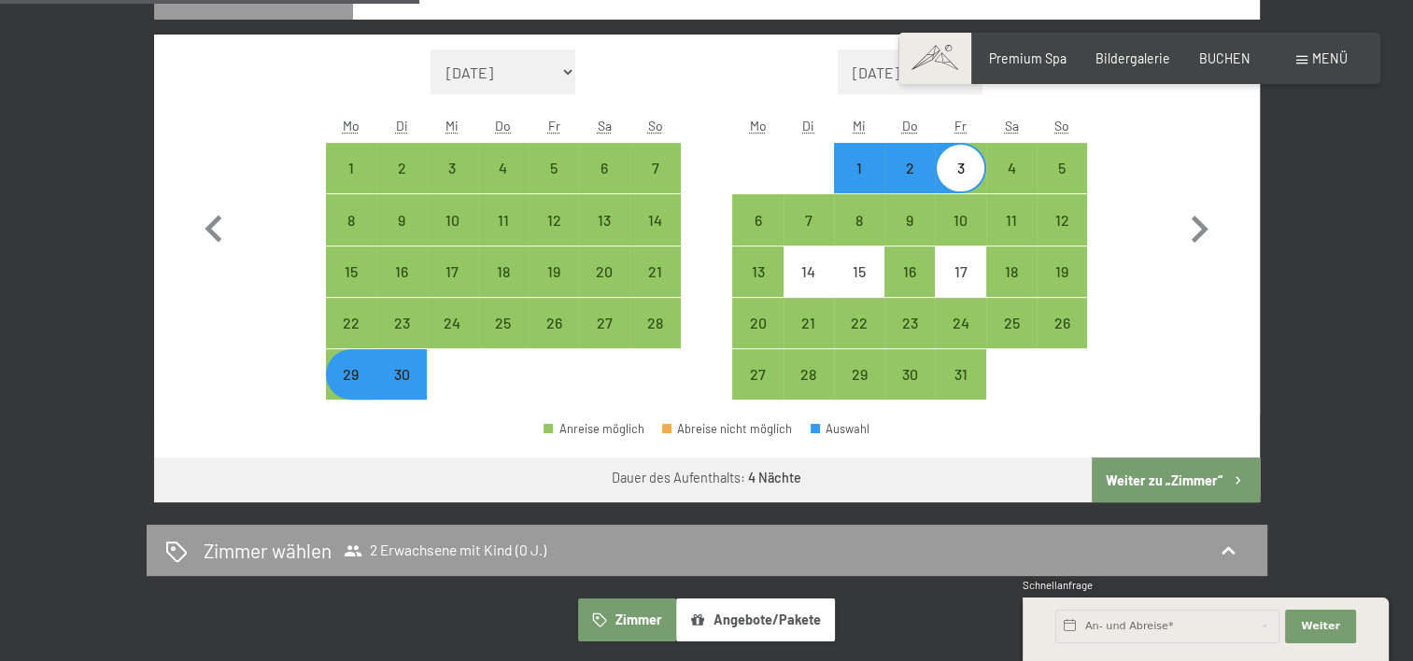
click at [1133, 474] on button "Weiter zu „Zimmer“" at bounding box center [1175, 480] width 167 height 45
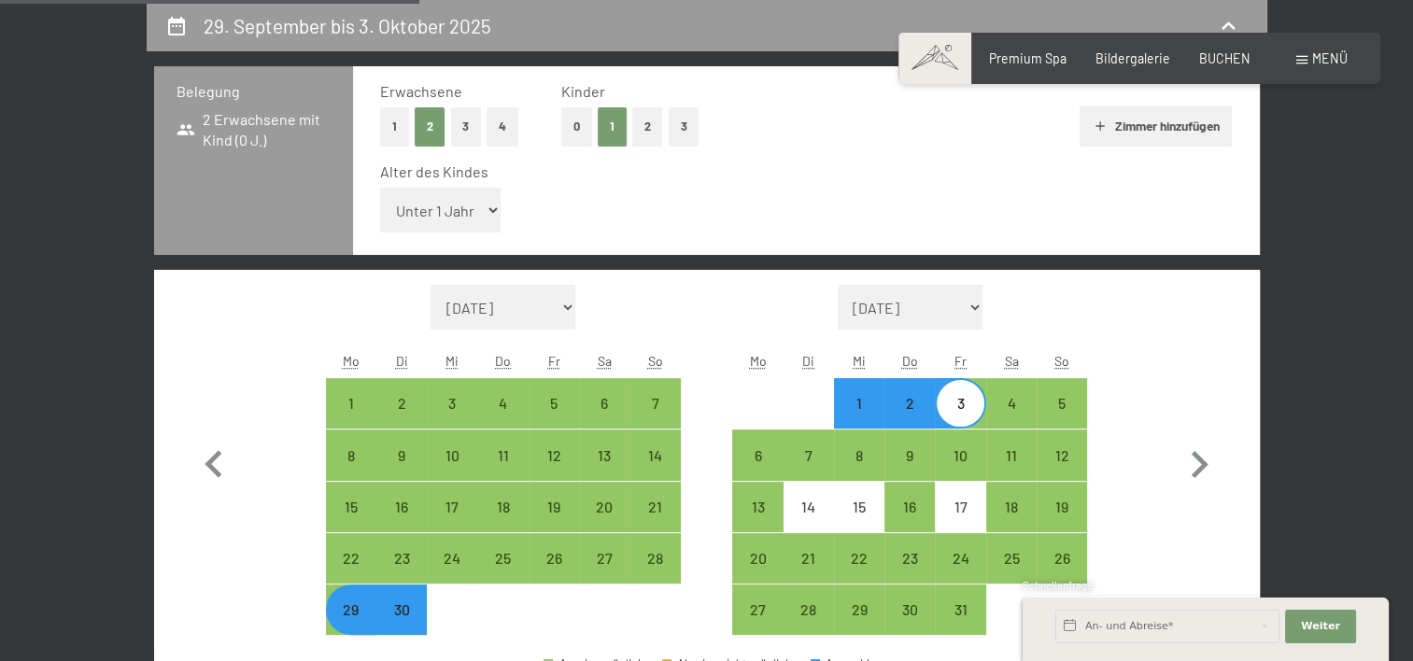
select select "2025-09-01"
select select "2025-10-01"
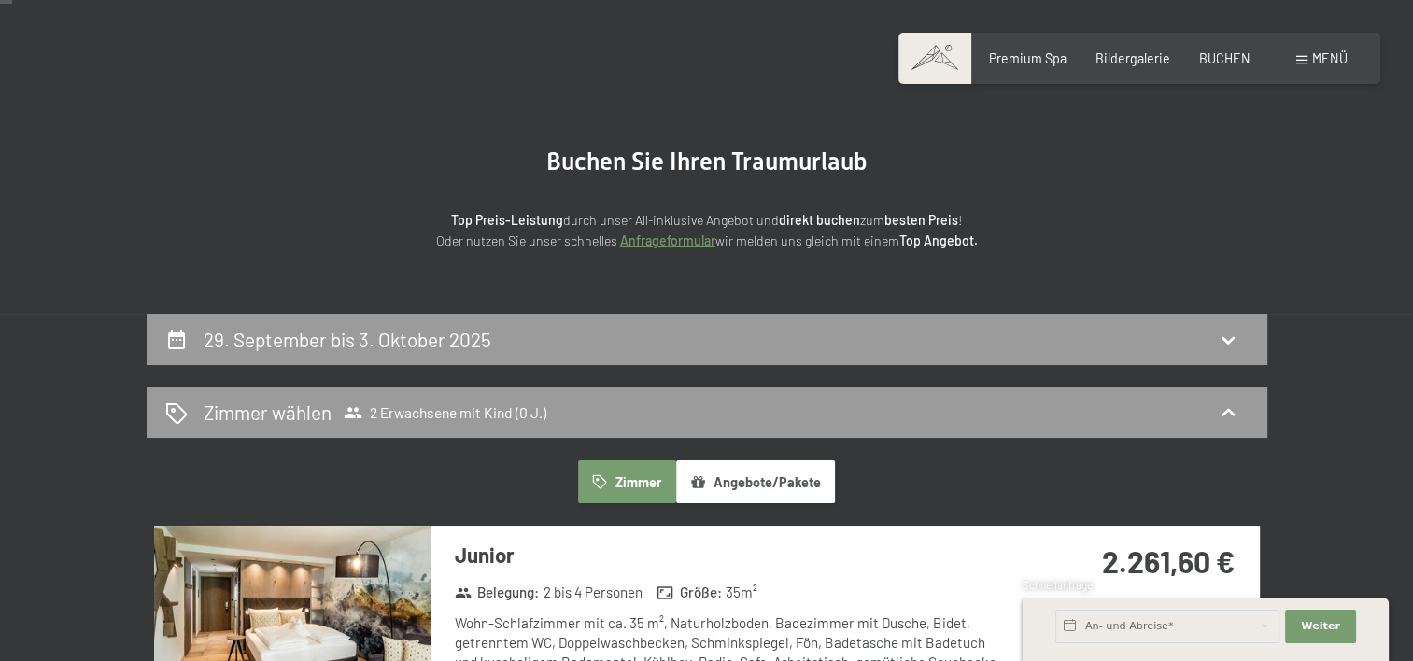
scroll to position [90, 0]
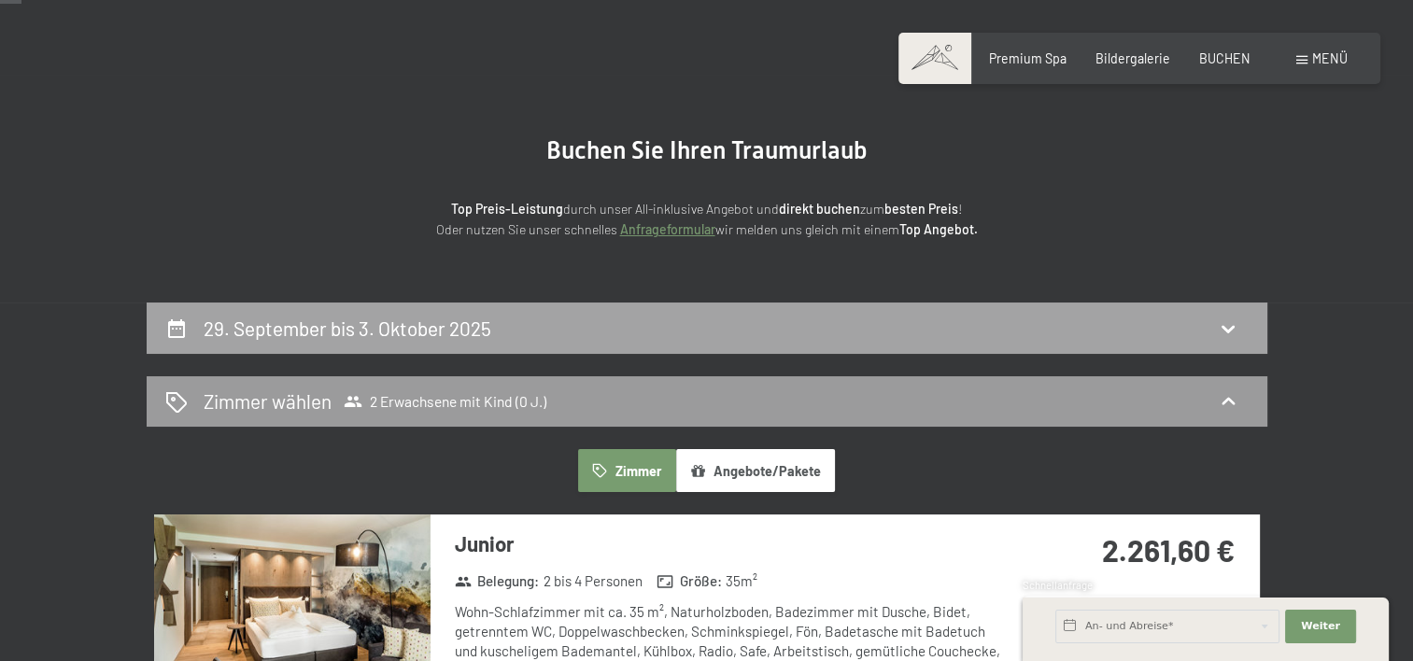
click at [1212, 318] on div "29. September bis 3. Oktober 2025" at bounding box center [706, 328] width 1083 height 27
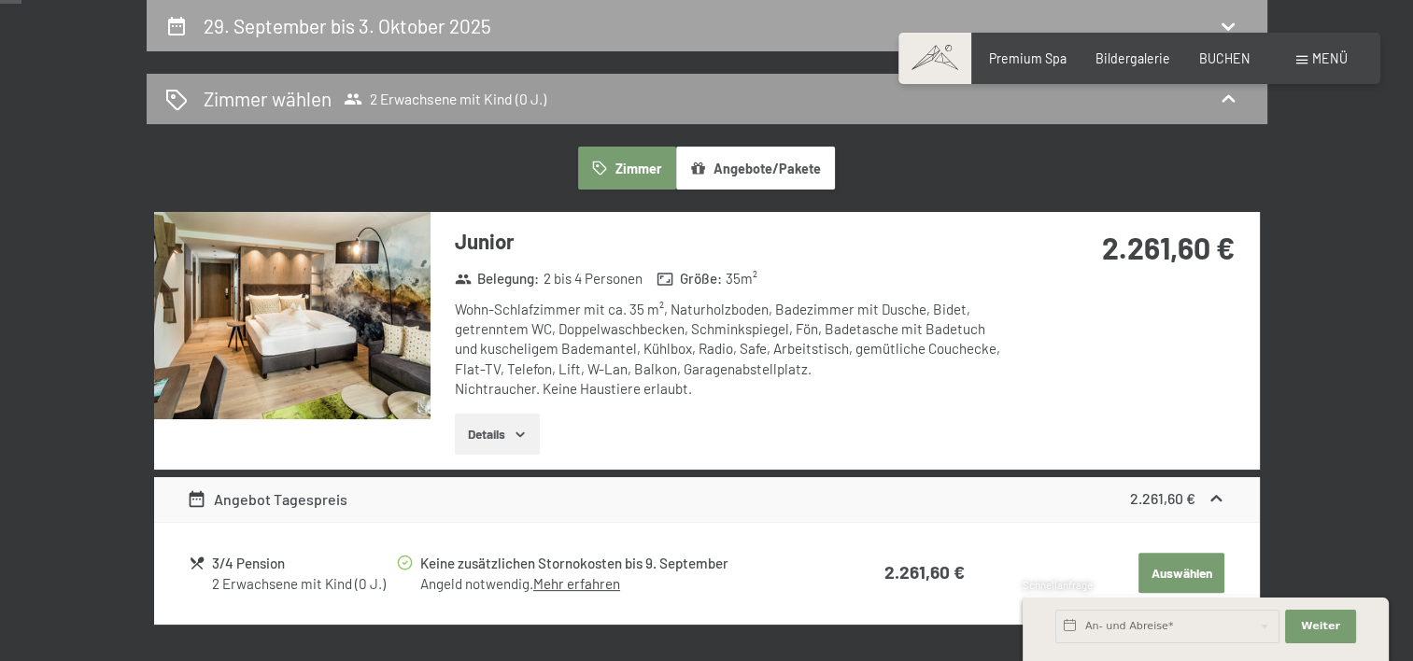
select select "2025-09-01"
select select "2025-10-01"
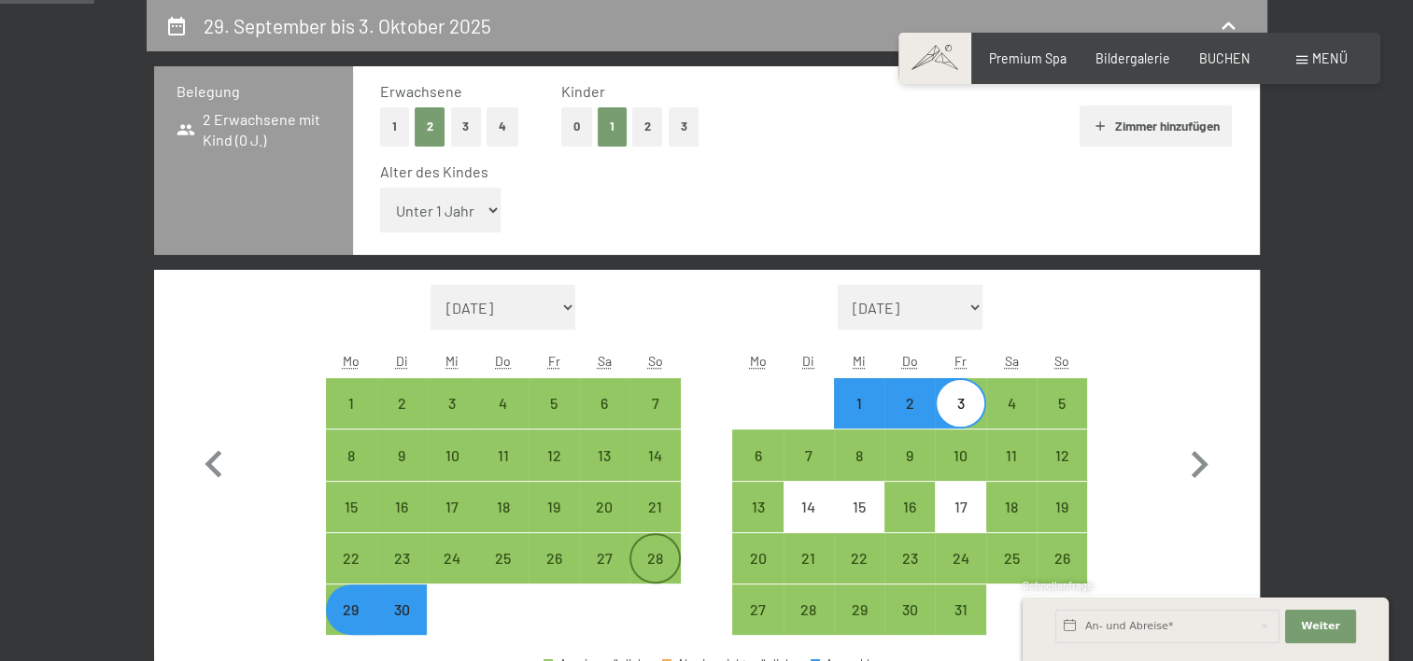
click at [637, 555] on div "28" at bounding box center [654, 574] width 47 height 47
select select "2025-09-01"
select select "2025-10-01"
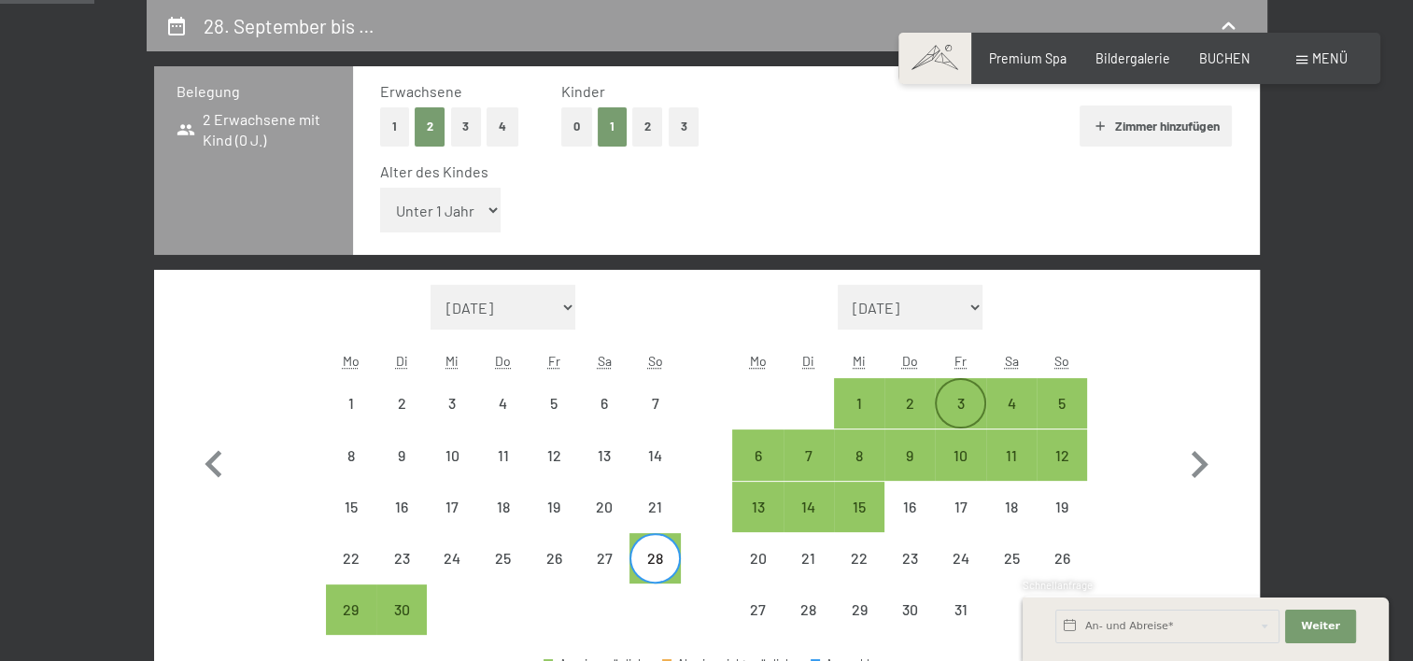
click at [968, 407] on div "3" at bounding box center [960, 419] width 47 height 47
select select "2025-09-01"
select select "2025-10-01"
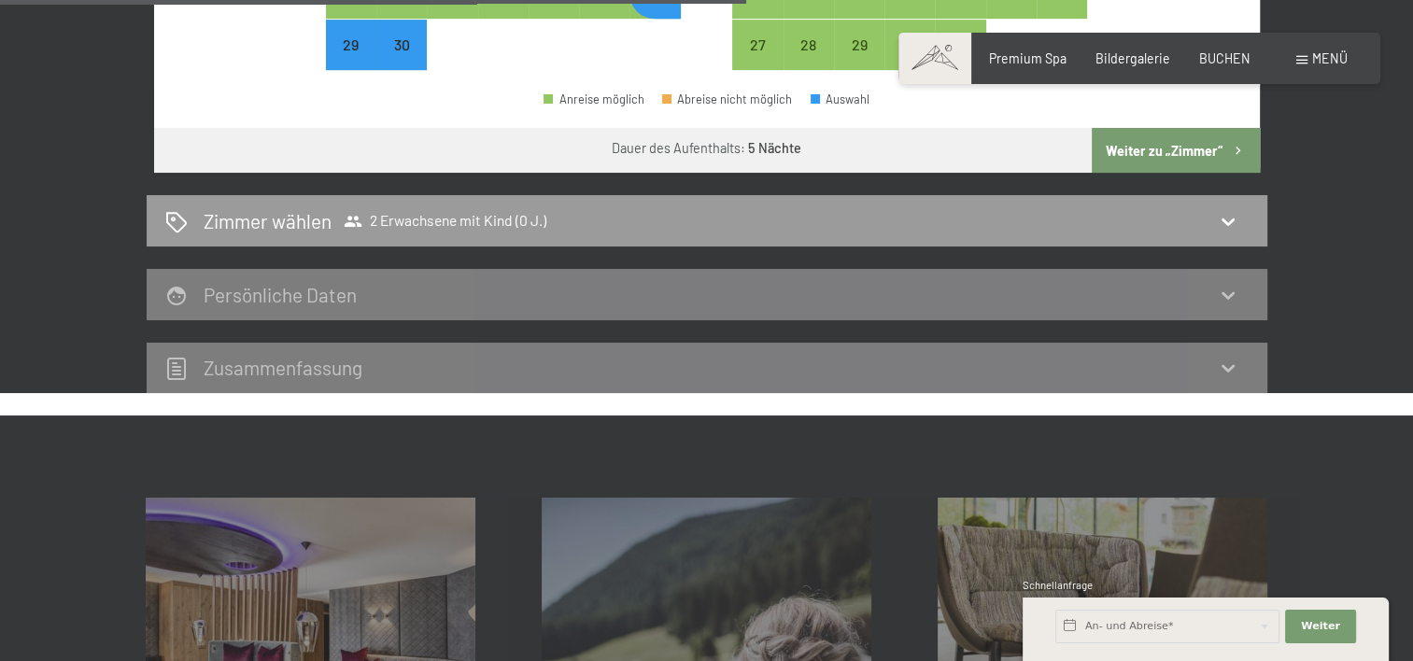
scroll to position [959, 0]
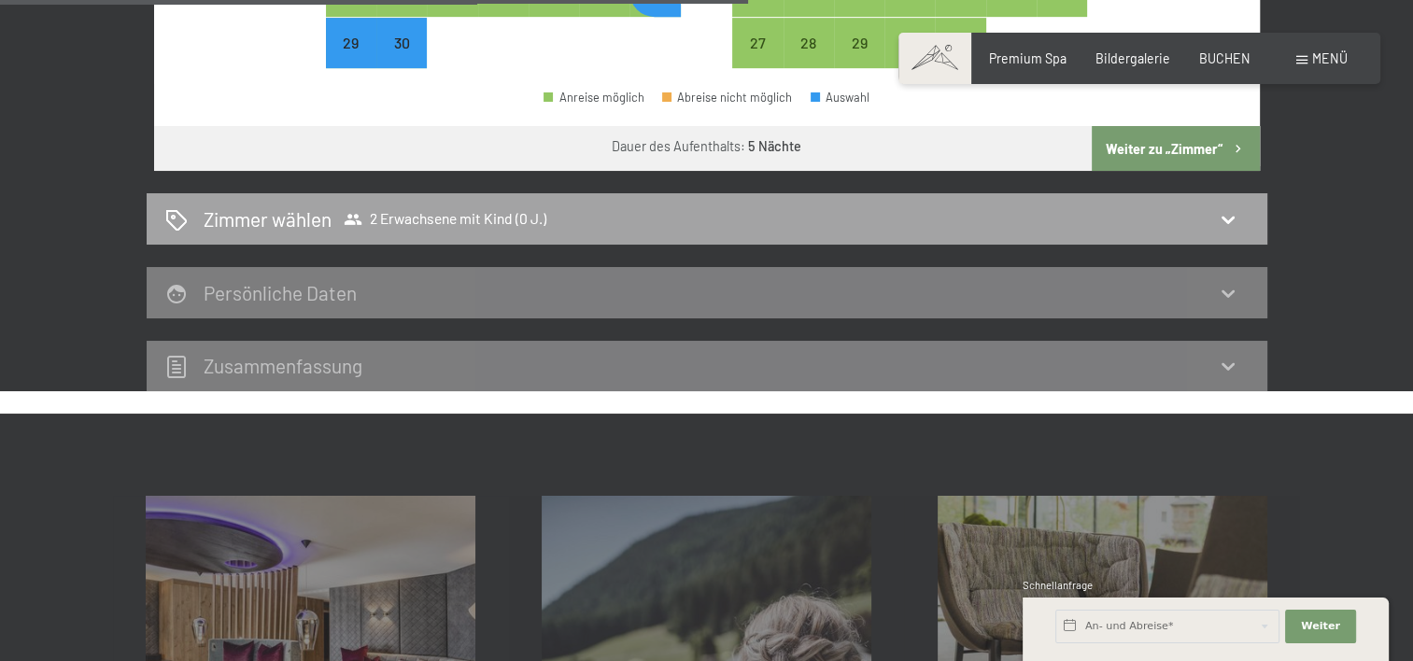
click at [1224, 228] on icon at bounding box center [1228, 219] width 22 height 22
select select "2025-09-01"
select select "2025-10-01"
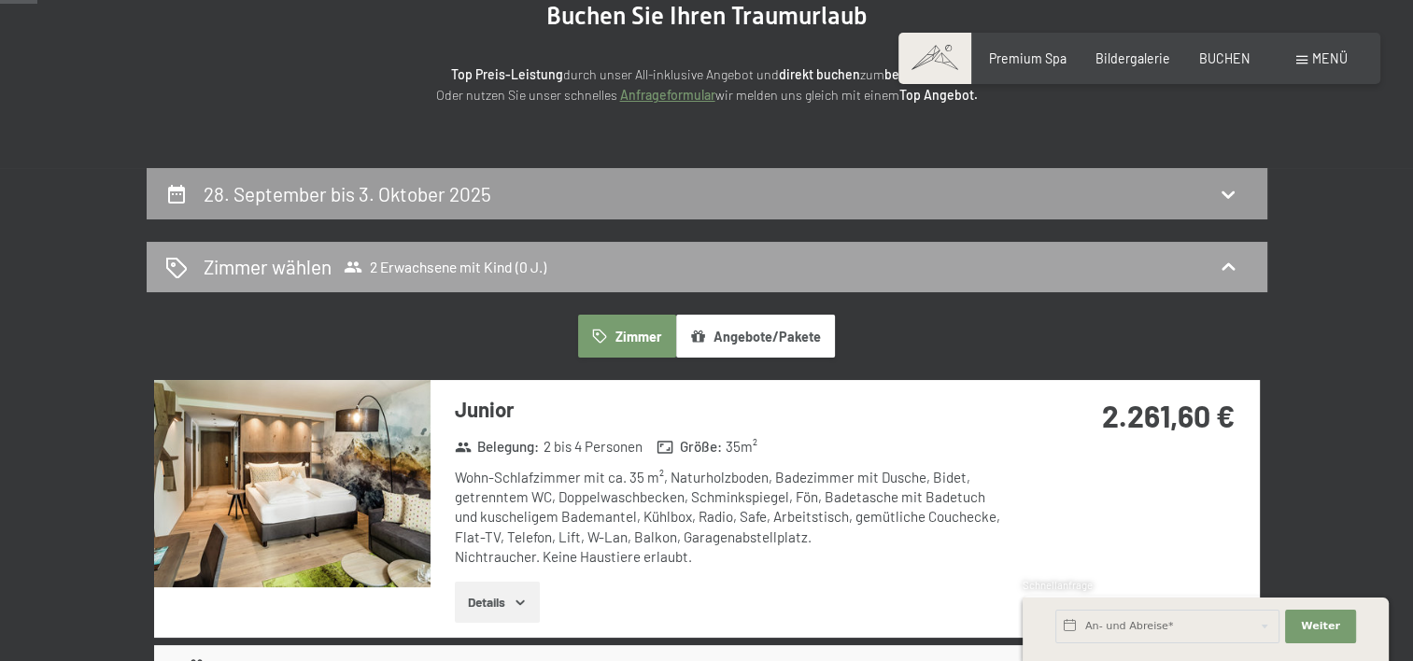
scroll to position [221, 0]
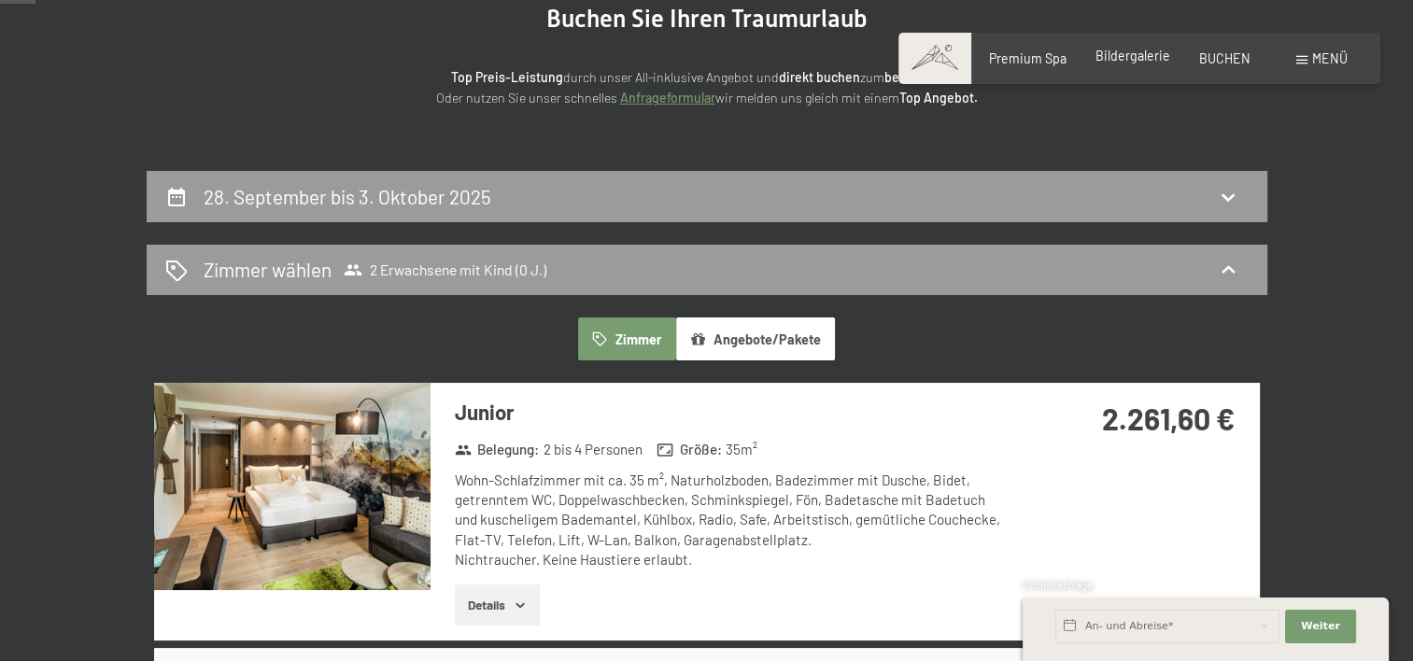
click at [1128, 59] on span "Bildergalerie" at bounding box center [1133, 56] width 75 height 16
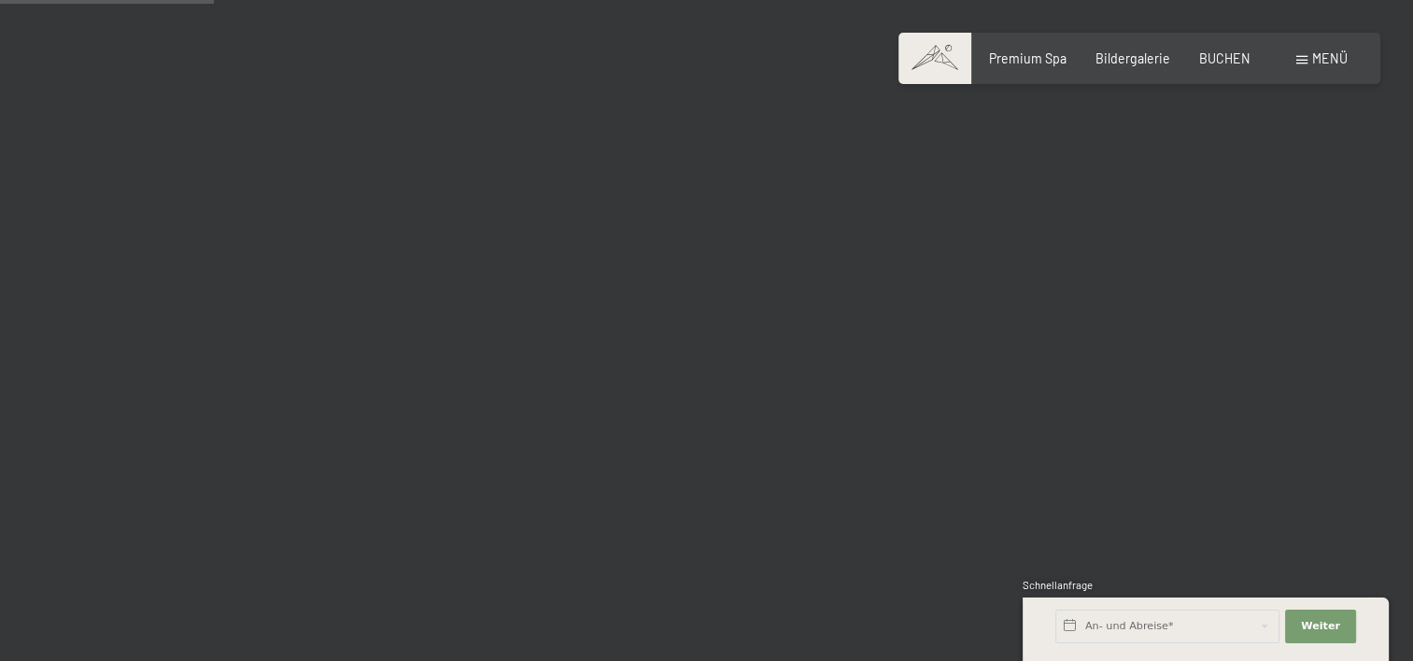
scroll to position [3044, 0]
